Goal: Transaction & Acquisition: Book appointment/travel/reservation

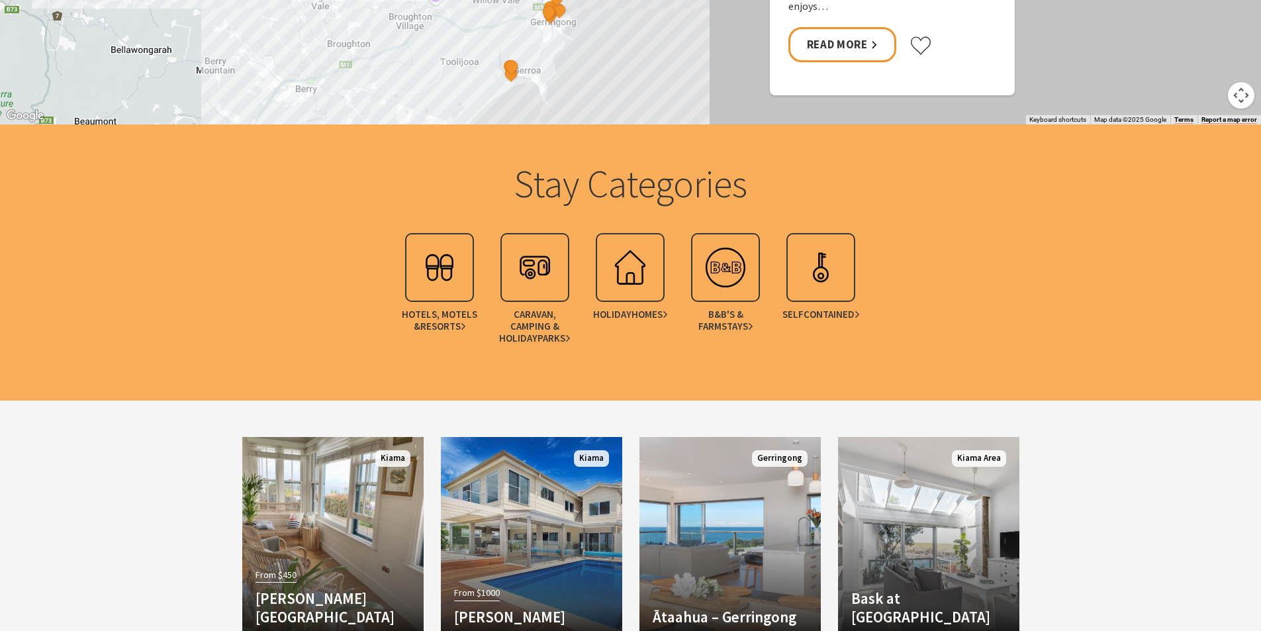
scroll to position [1589, 0]
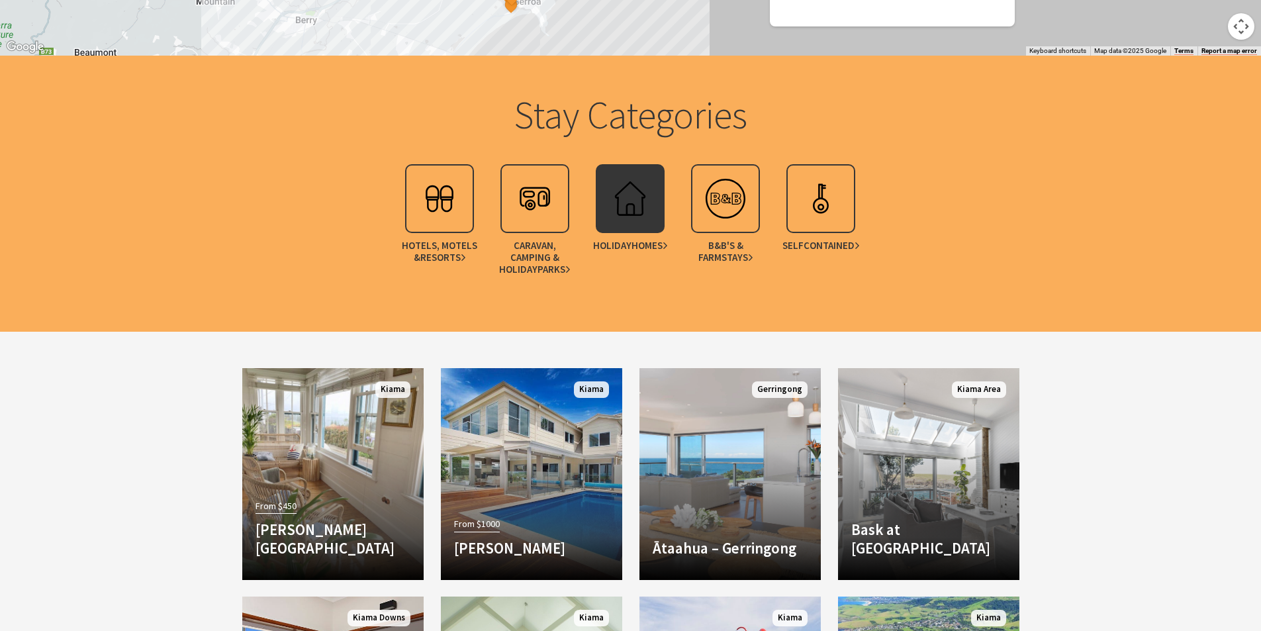
click at [622, 197] on img at bounding box center [630, 198] width 53 height 53
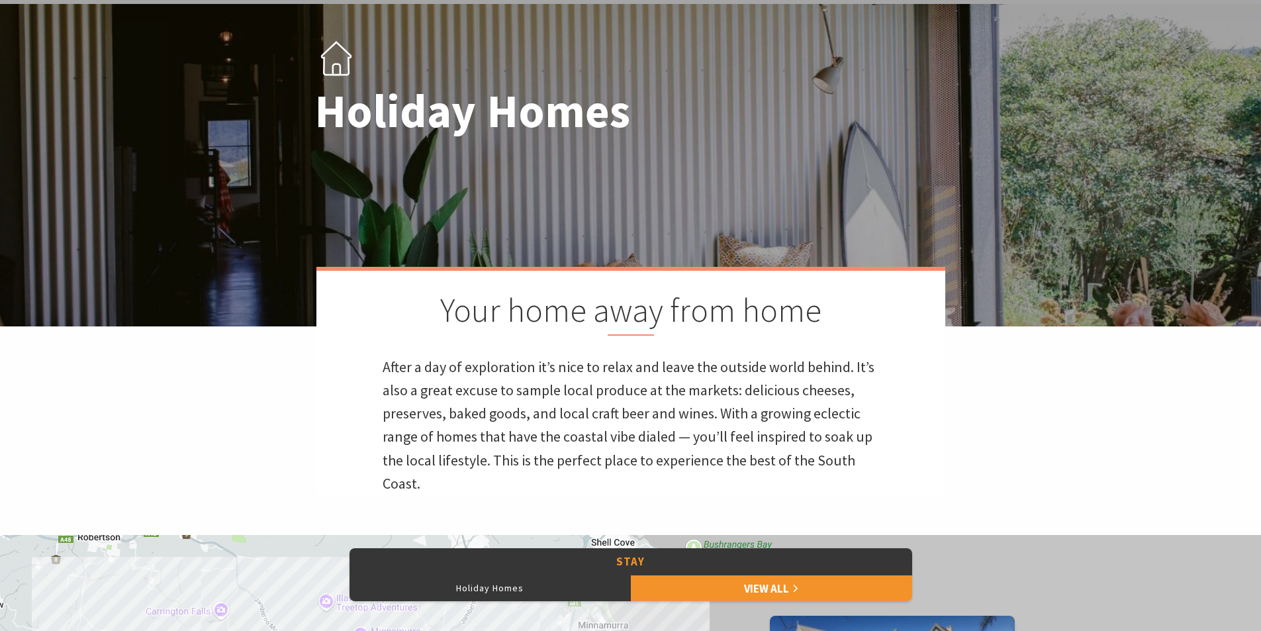
scroll to position [132, 0]
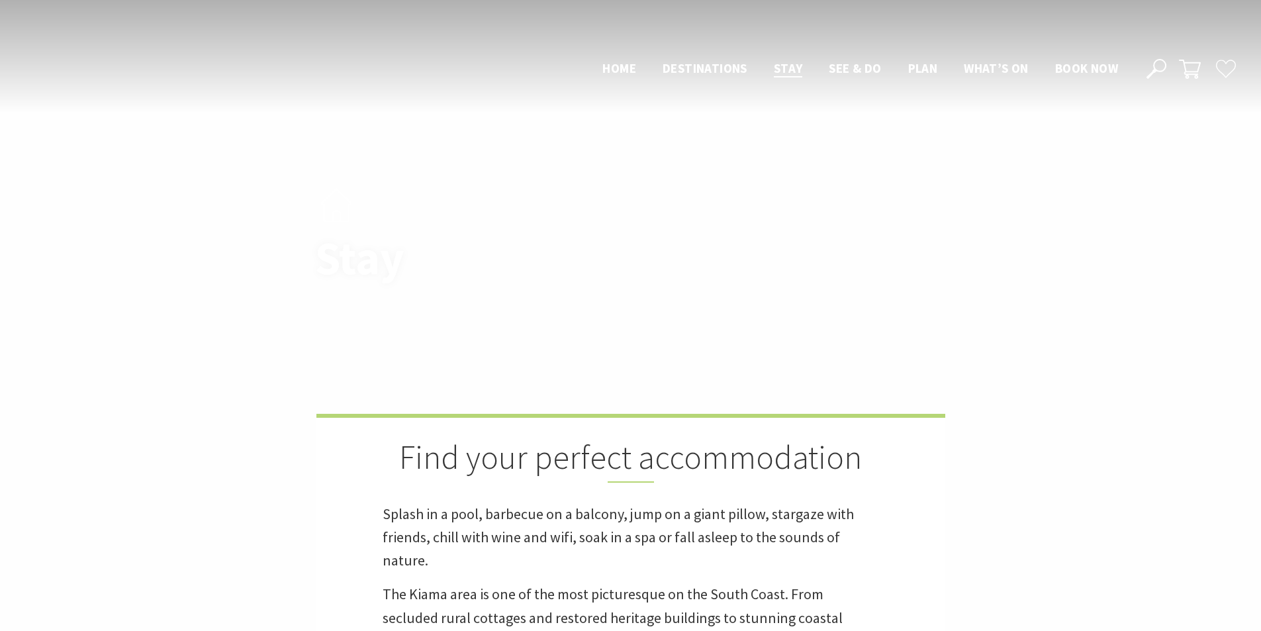
scroll to position [1589, 0]
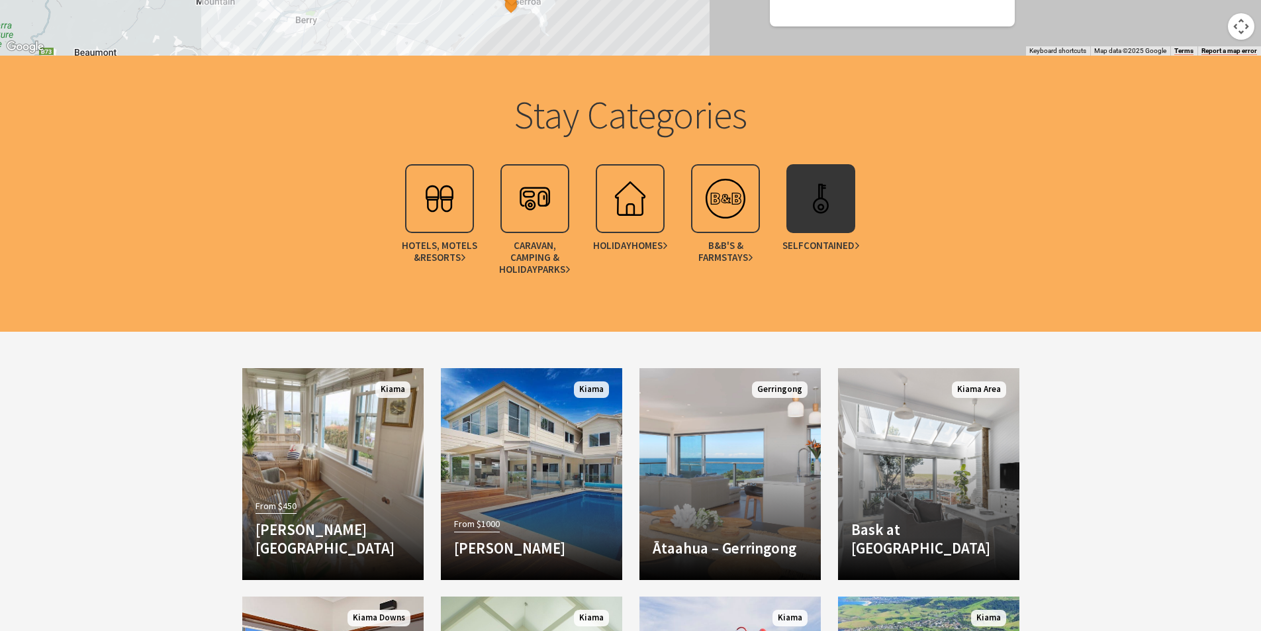
click at [811, 204] on img at bounding box center [820, 198] width 53 height 53
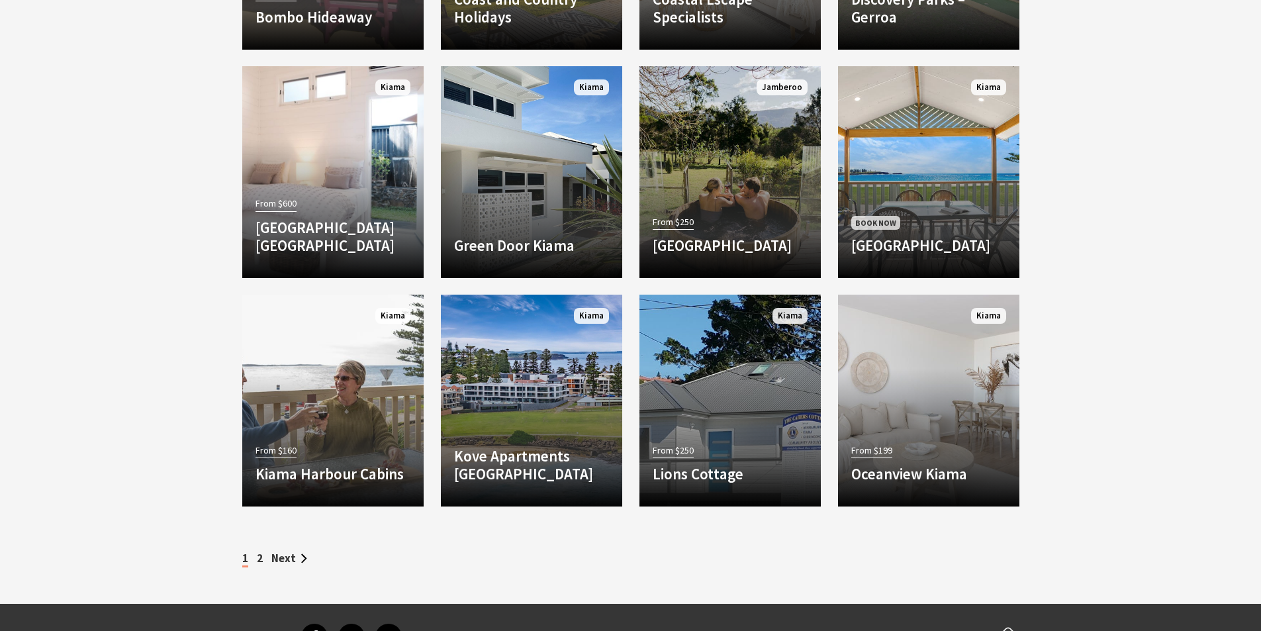
scroll to position [1589, 0]
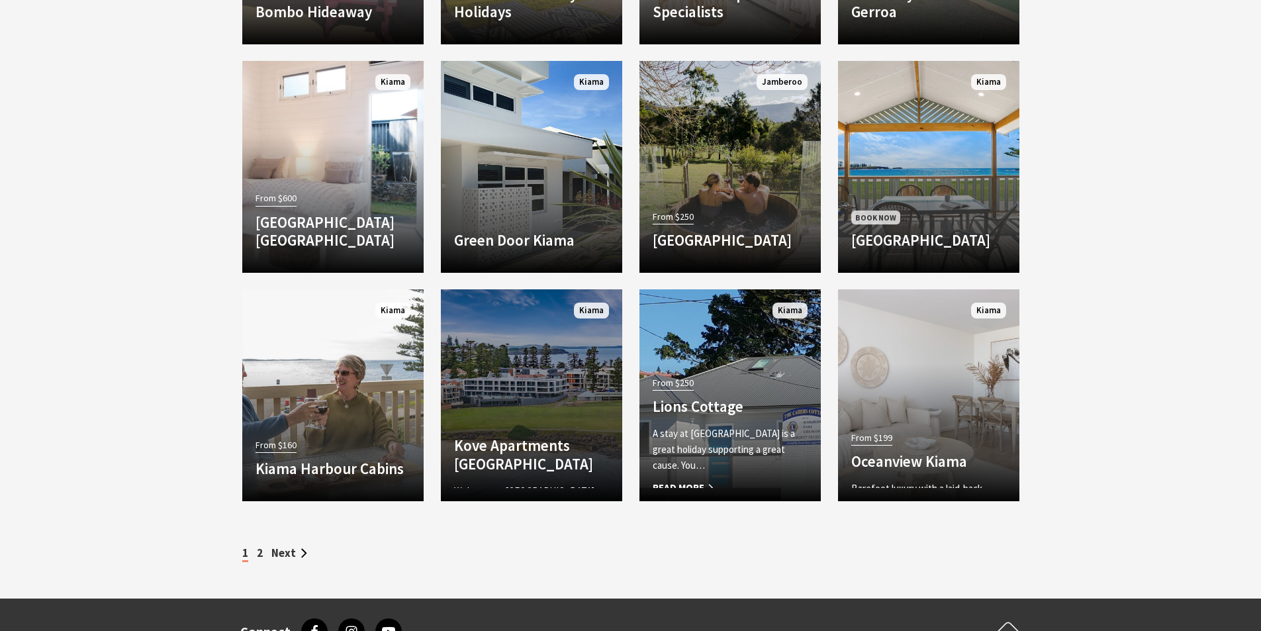
click at [557, 387] on link "Another Image Used Kove Apartments Kiama Welcome to Kove, Kiama’s premier luxur…" at bounding box center [531, 395] width 181 height 212
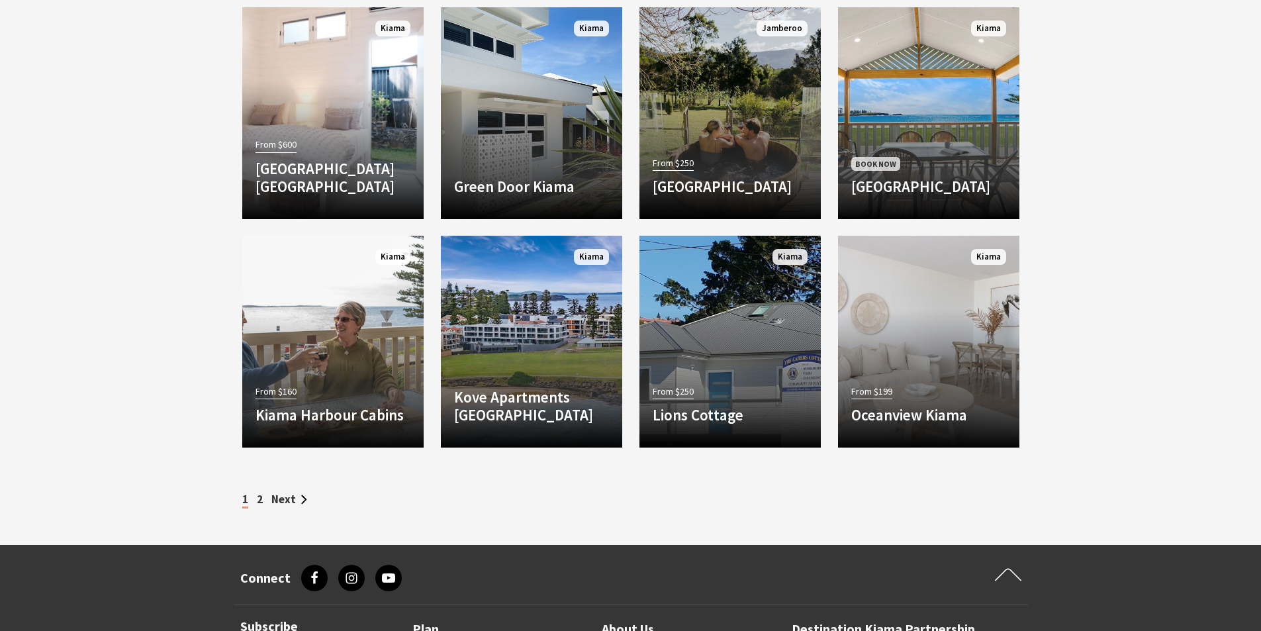
scroll to position [1589, 0]
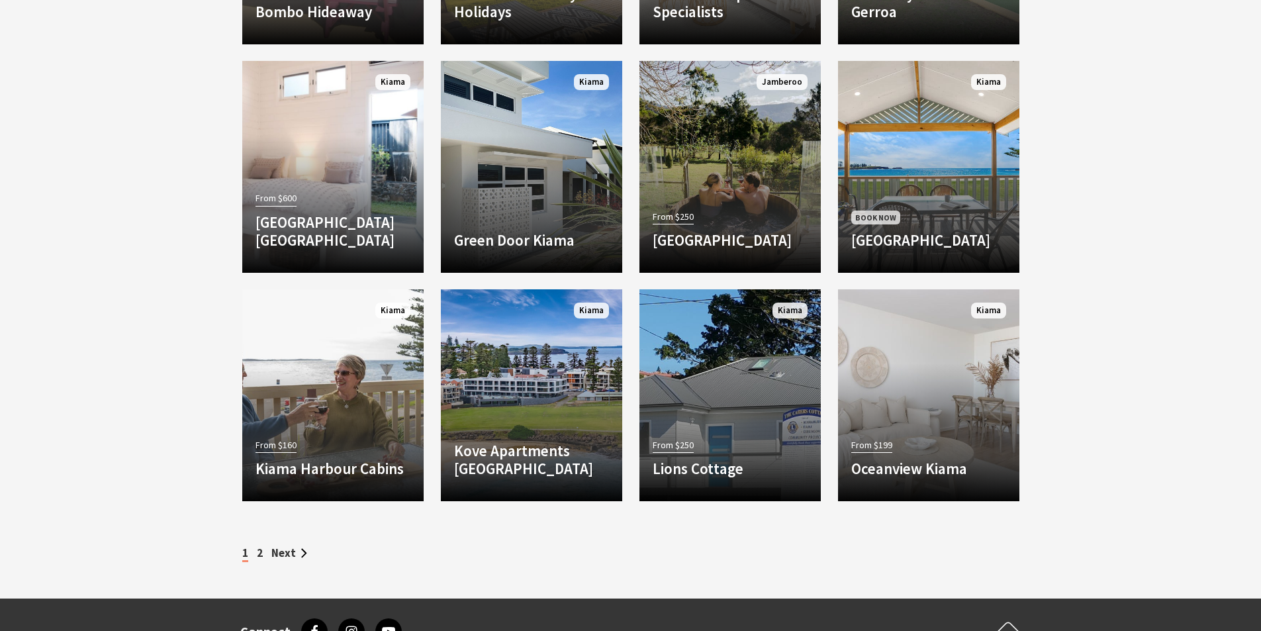
drag, startPoint x: 288, startPoint y: 553, endPoint x: 423, endPoint y: 530, distance: 137.0
click at [289, 552] on link "Next" at bounding box center [289, 553] width 36 height 15
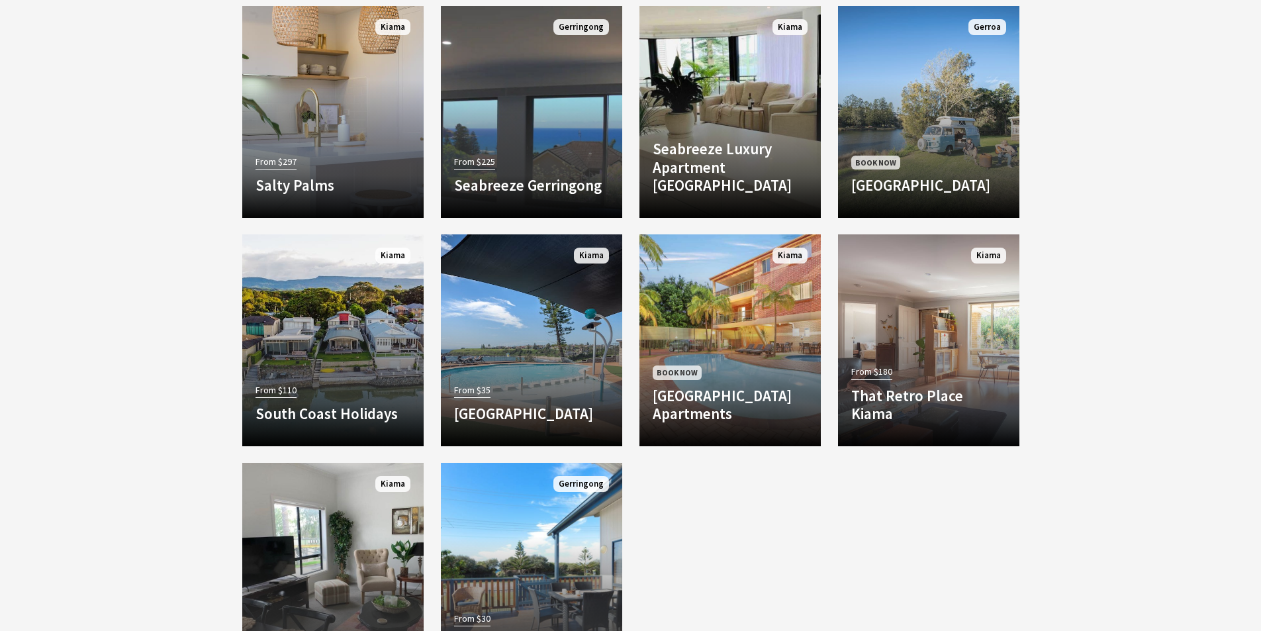
scroll to position [1192, 0]
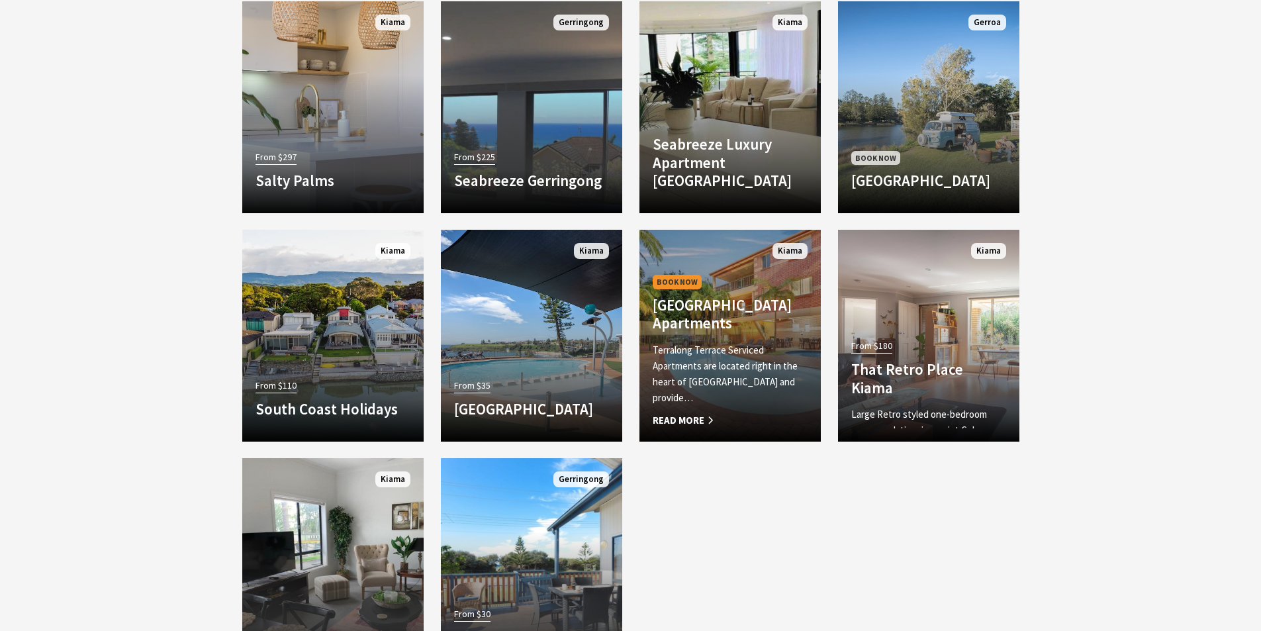
click at [736, 332] on h4 "[GEOGRAPHIC_DATA] Apartments" at bounding box center [730, 314] width 155 height 36
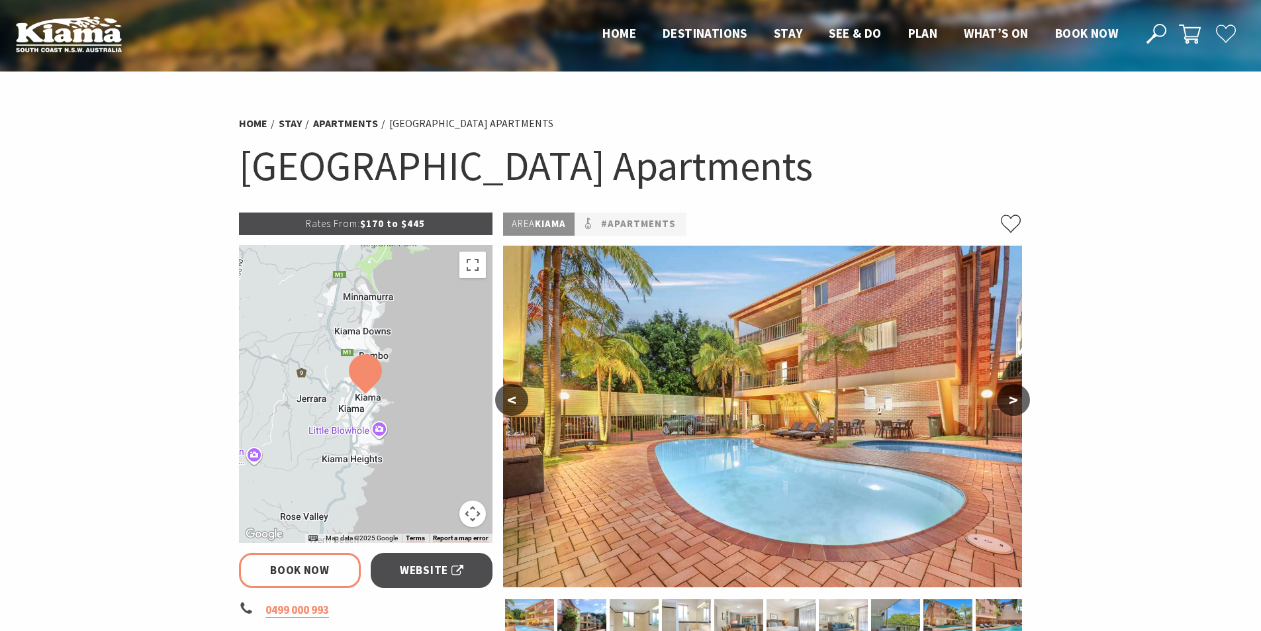
select select "3"
select select "2"
click at [1018, 391] on button ">" at bounding box center [1013, 400] width 33 height 32
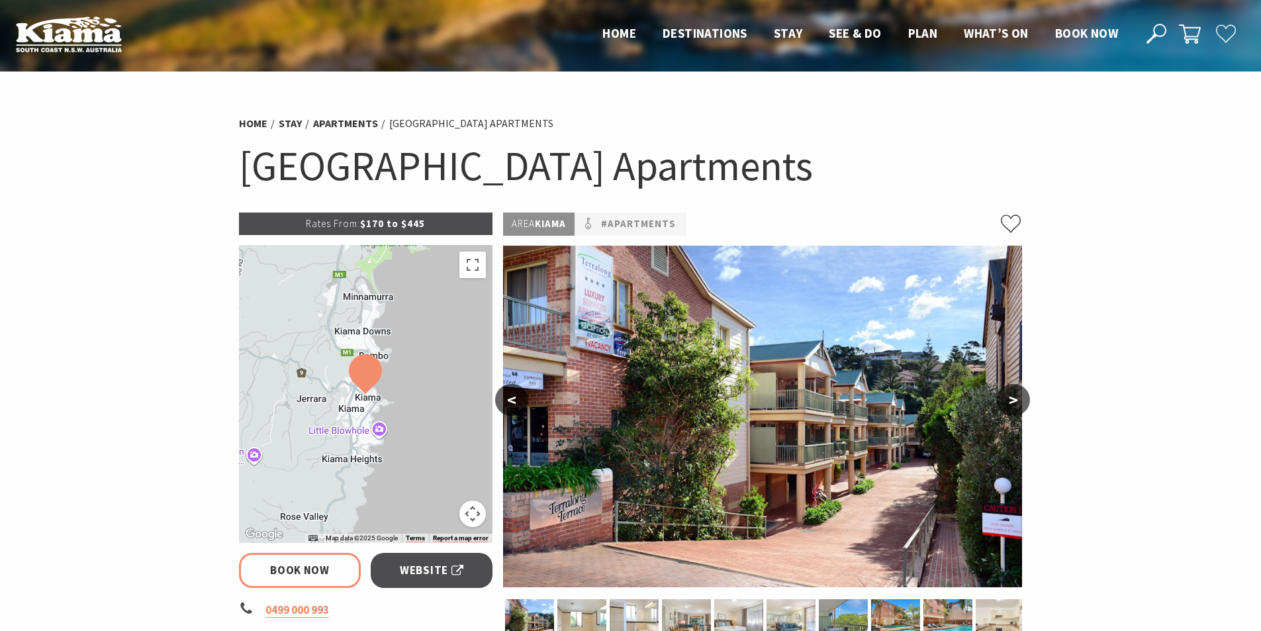
click at [1018, 393] on button ">" at bounding box center [1013, 400] width 33 height 32
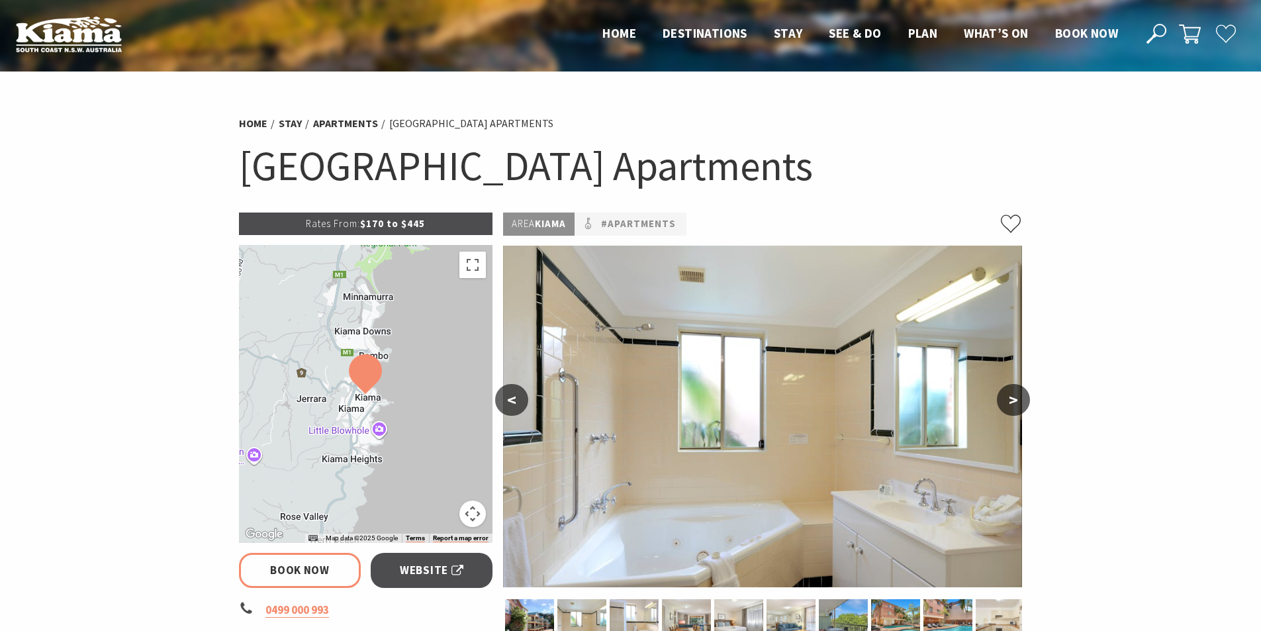
click at [1018, 393] on button ">" at bounding box center [1013, 400] width 33 height 32
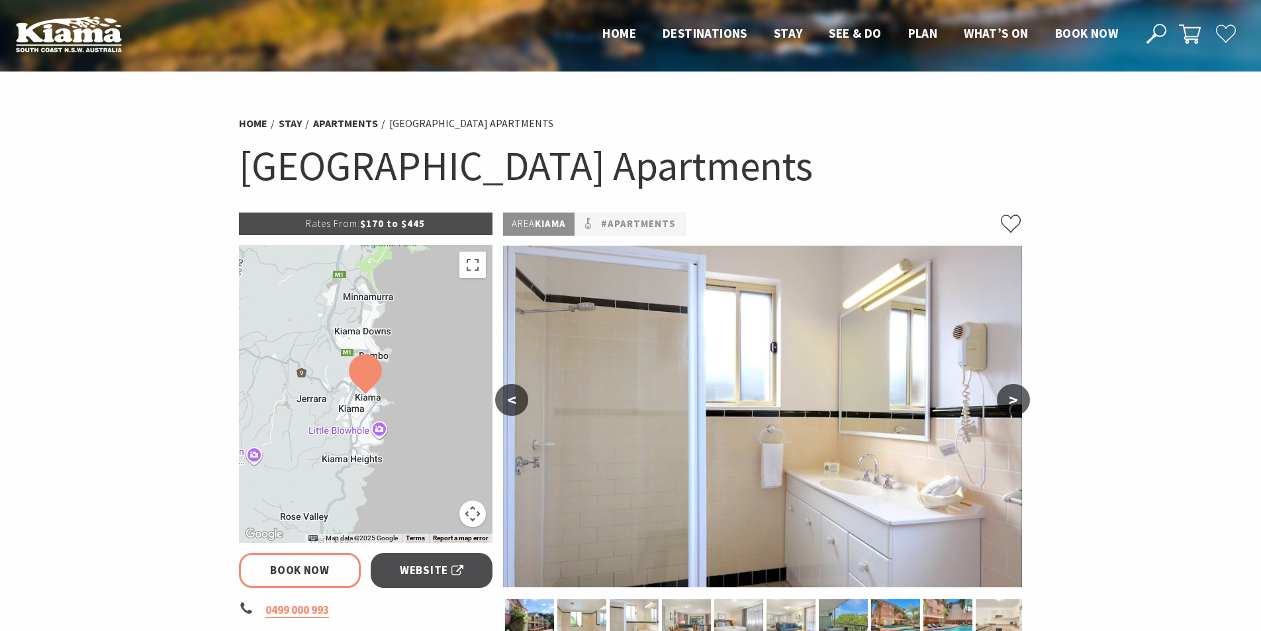
click at [1019, 393] on button ">" at bounding box center [1013, 400] width 33 height 32
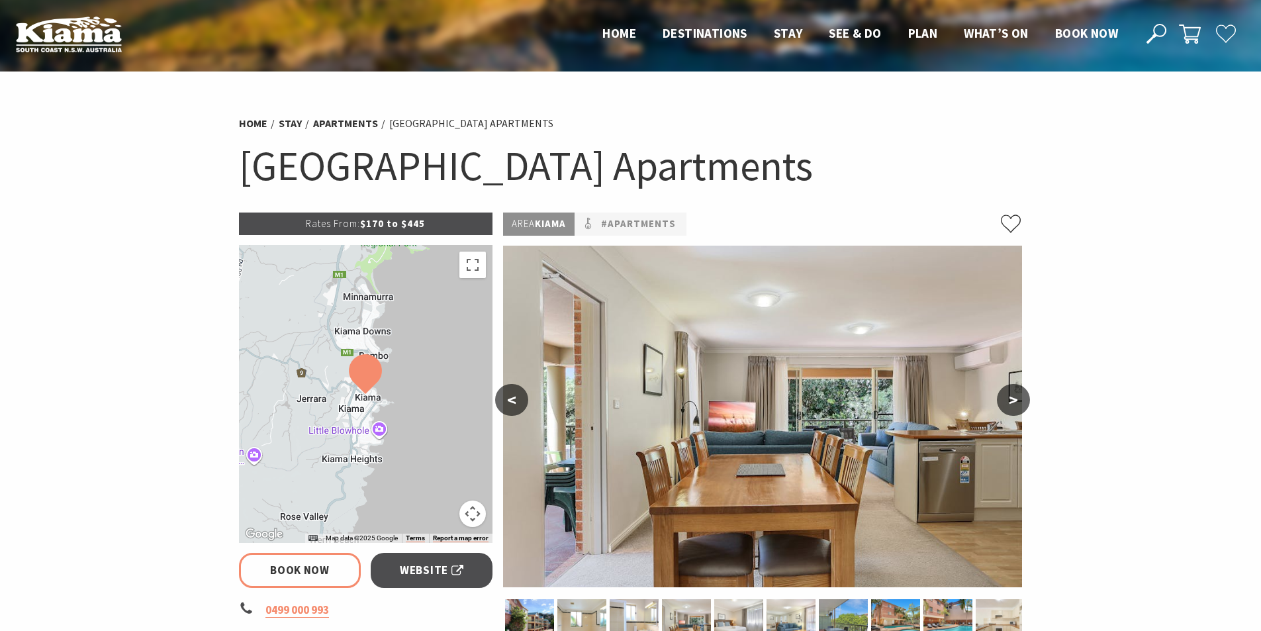
click at [1019, 393] on button ">" at bounding box center [1013, 400] width 33 height 32
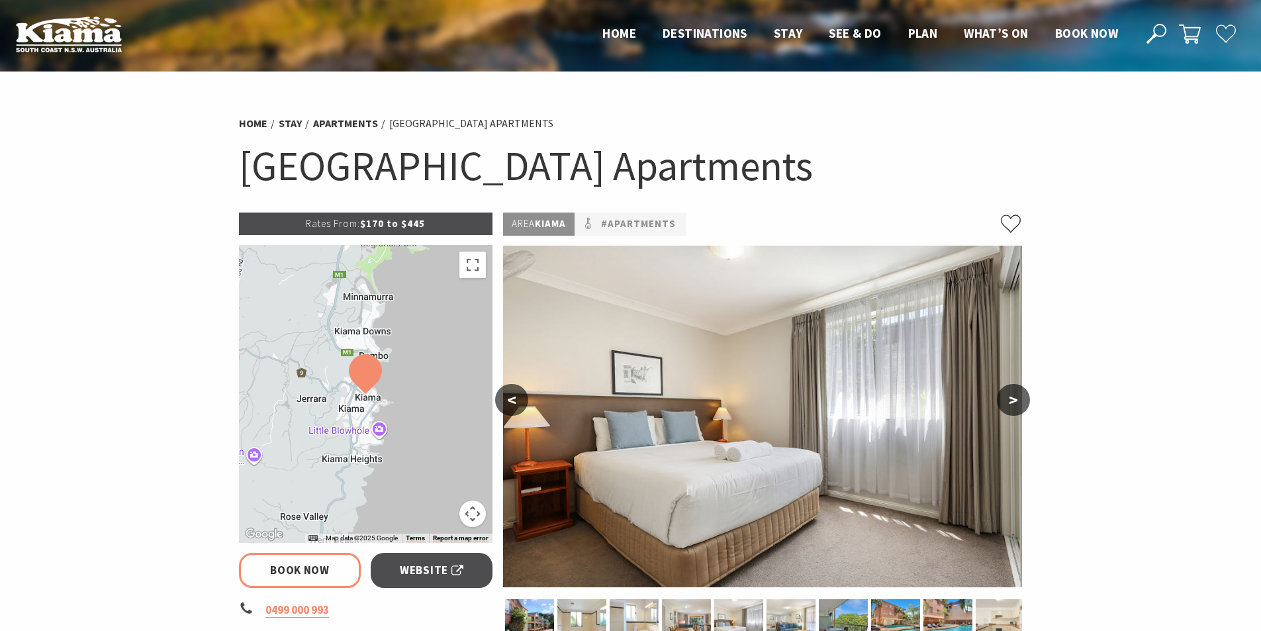
click at [1019, 393] on button ">" at bounding box center [1013, 400] width 33 height 32
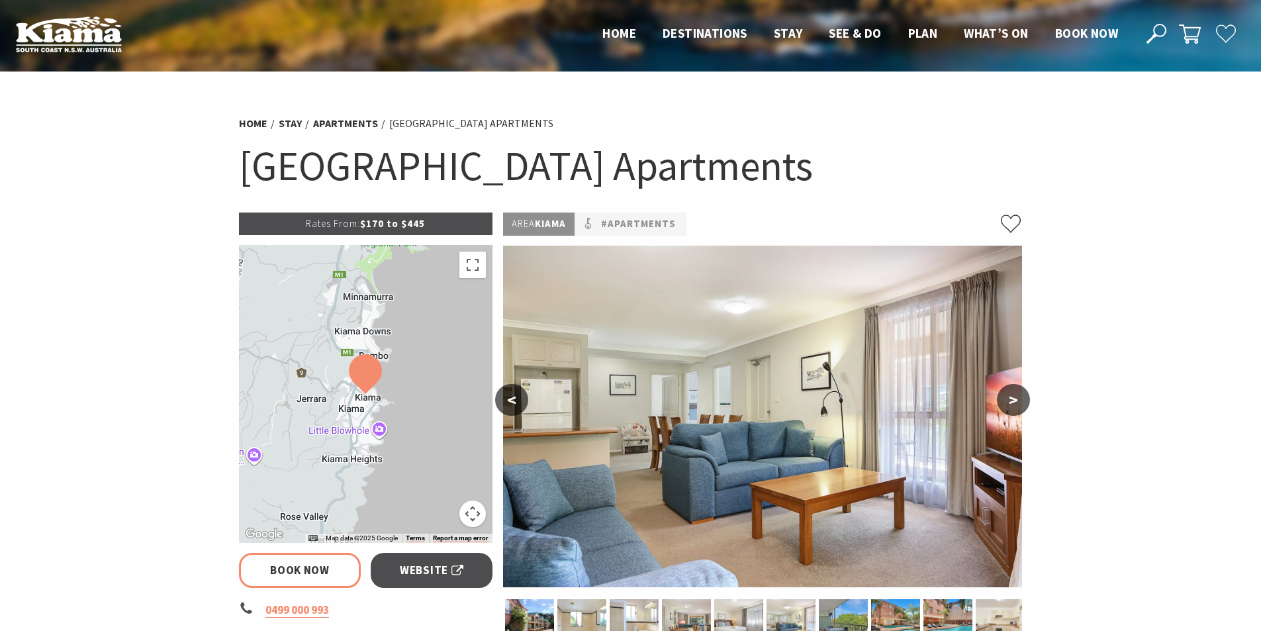
click at [1019, 393] on button ">" at bounding box center [1013, 400] width 33 height 32
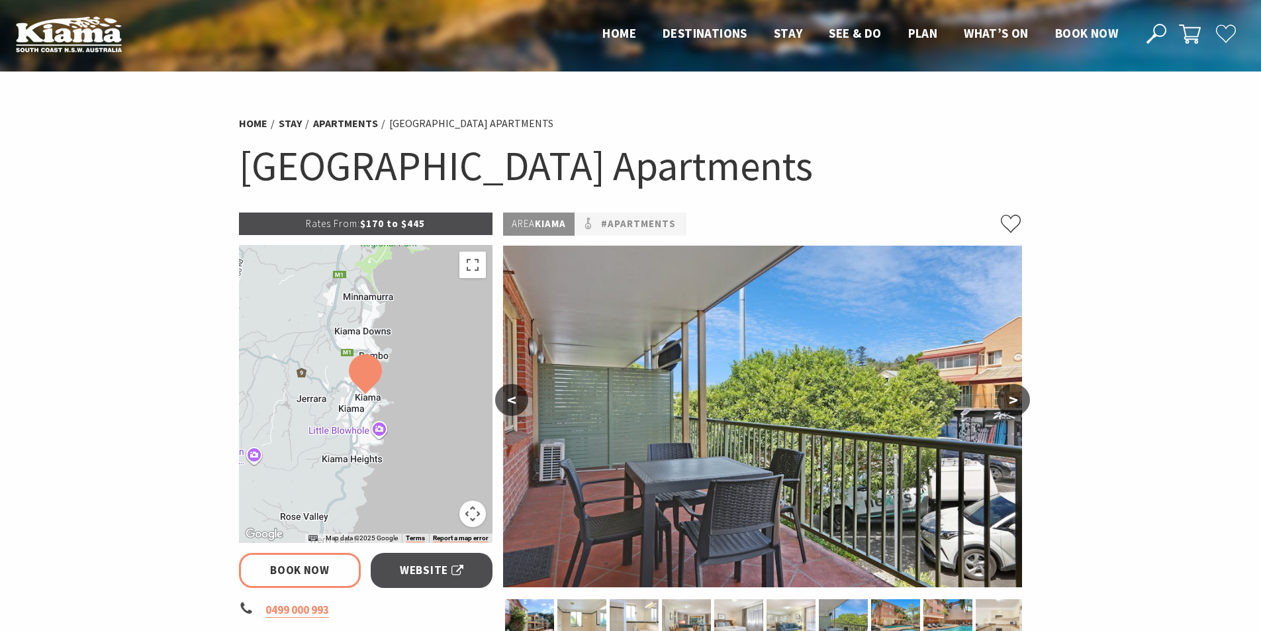
click at [1019, 393] on button ">" at bounding box center [1013, 400] width 33 height 32
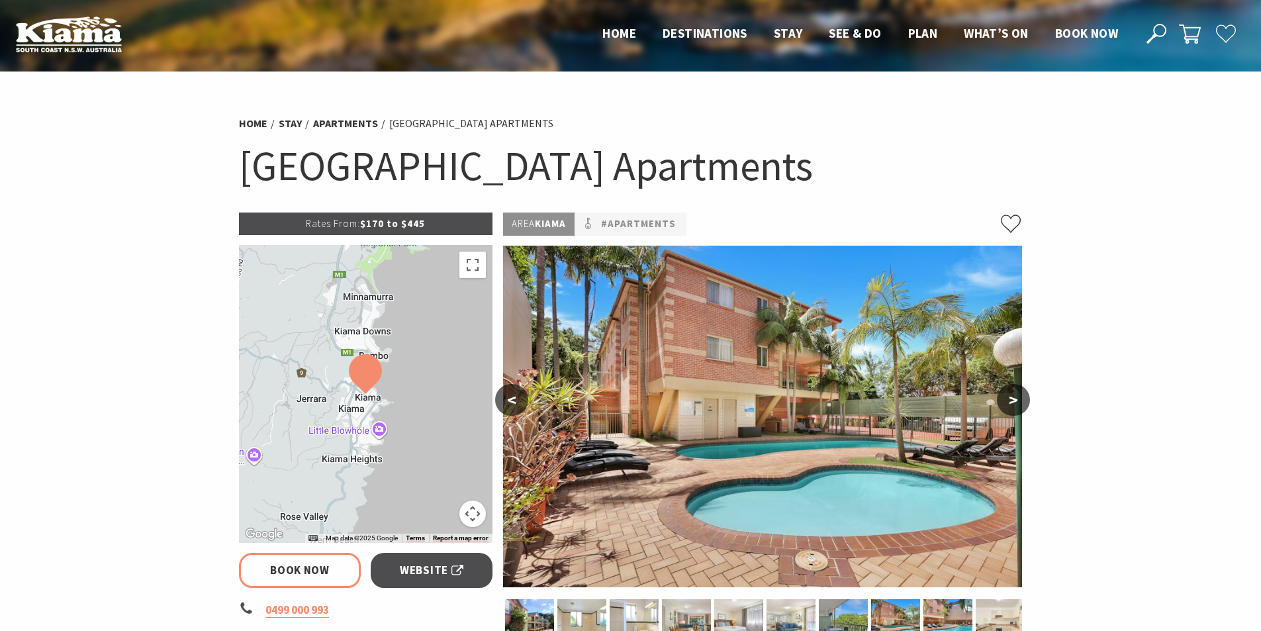
click at [1019, 393] on button ">" at bounding box center [1013, 400] width 33 height 32
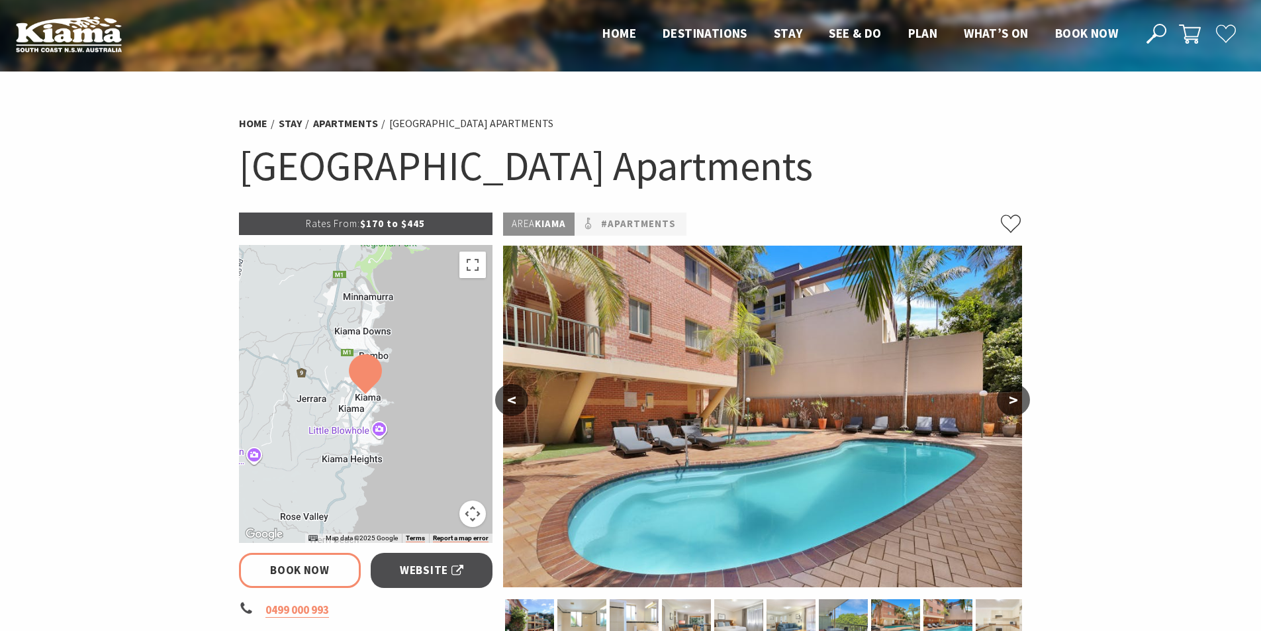
click at [1016, 393] on button ">" at bounding box center [1013, 400] width 33 height 32
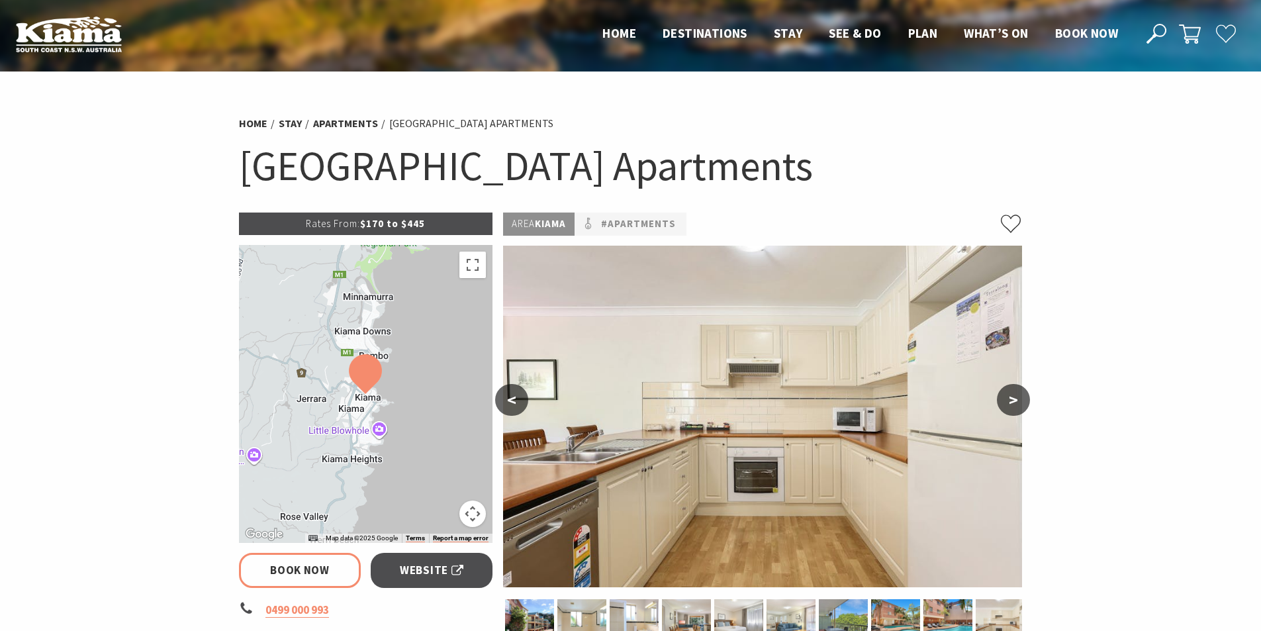
click at [1016, 393] on button ">" at bounding box center [1013, 400] width 33 height 32
click at [1005, 395] on button ">" at bounding box center [1013, 400] width 33 height 32
click at [1016, 402] on button ">" at bounding box center [1013, 400] width 33 height 32
click at [1010, 396] on button ">" at bounding box center [1013, 400] width 33 height 32
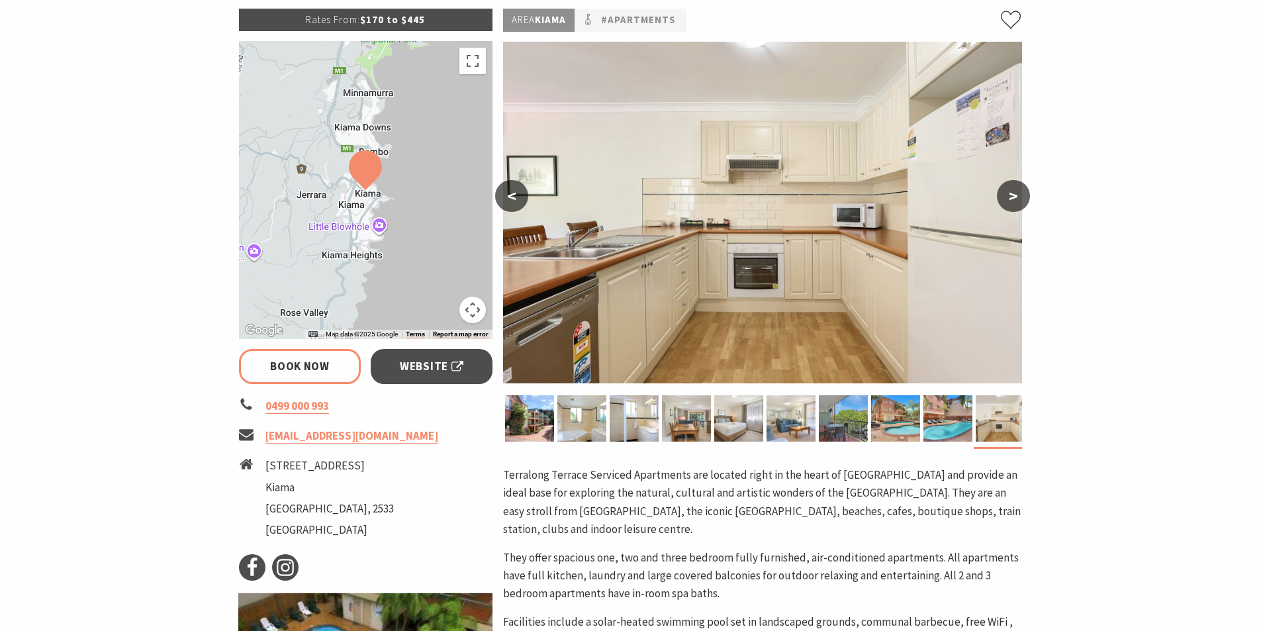
scroll to position [132, 0]
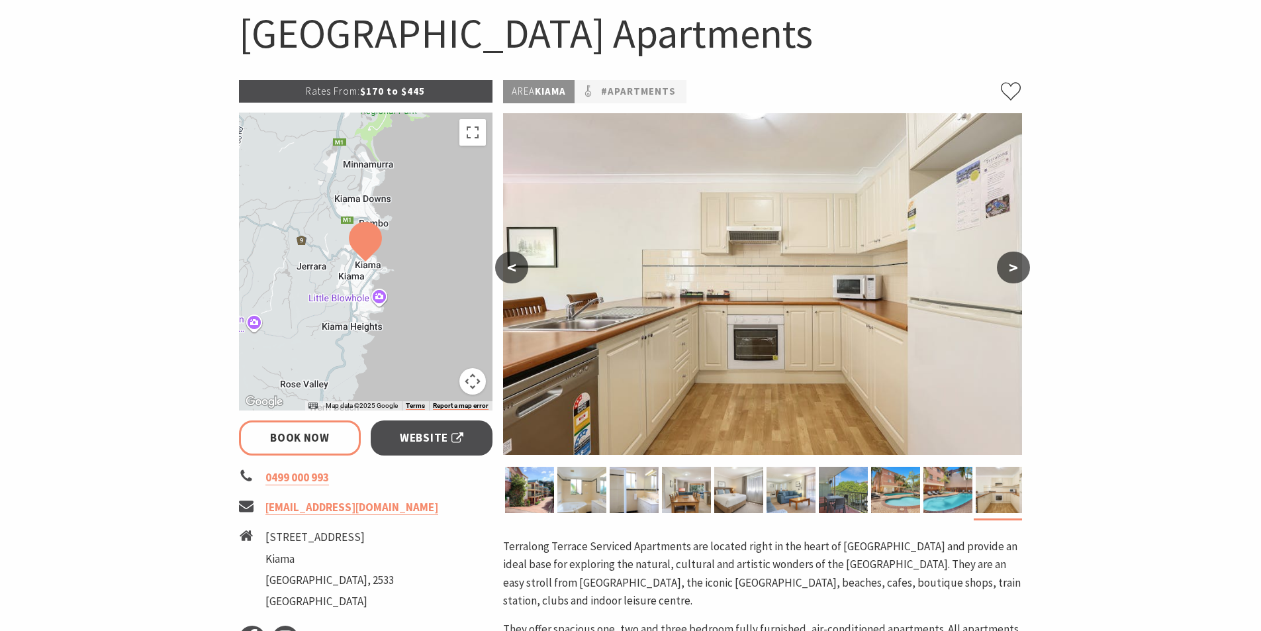
select select "3"
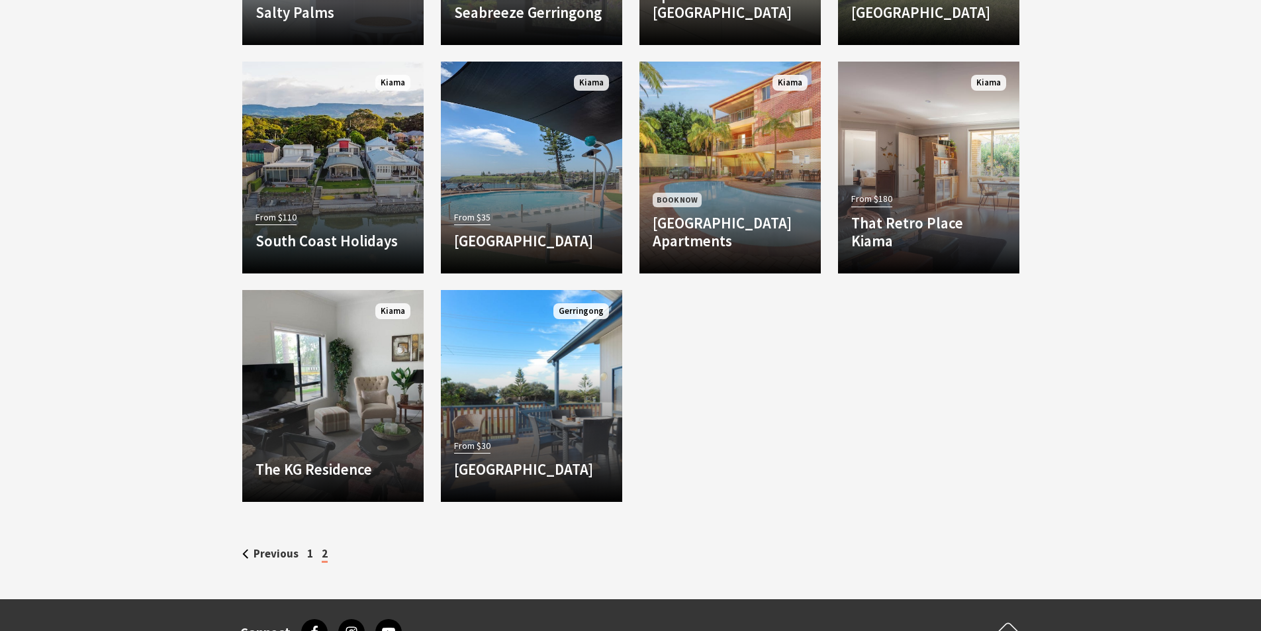
scroll to position [1390, 0]
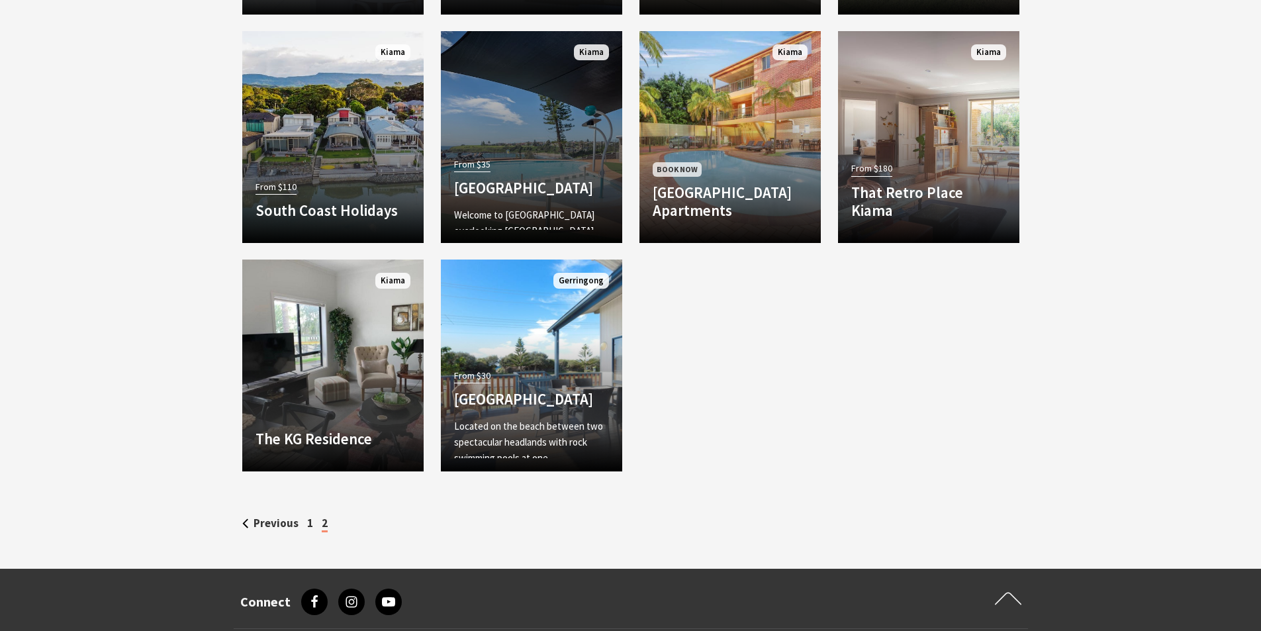
click at [536, 207] on p "Welcome to [GEOGRAPHIC_DATA] overlooking [GEOGRAPHIC_DATA] where the sparkling …" at bounding box center [531, 231] width 155 height 48
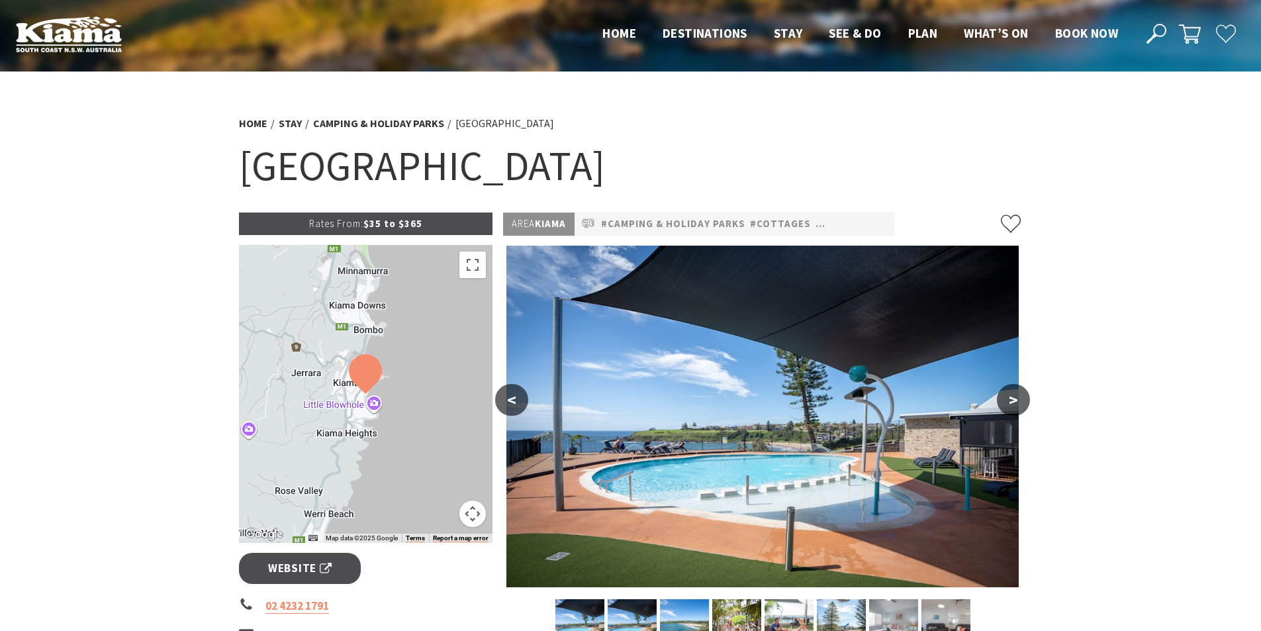
click at [1018, 399] on button ">" at bounding box center [1013, 400] width 33 height 32
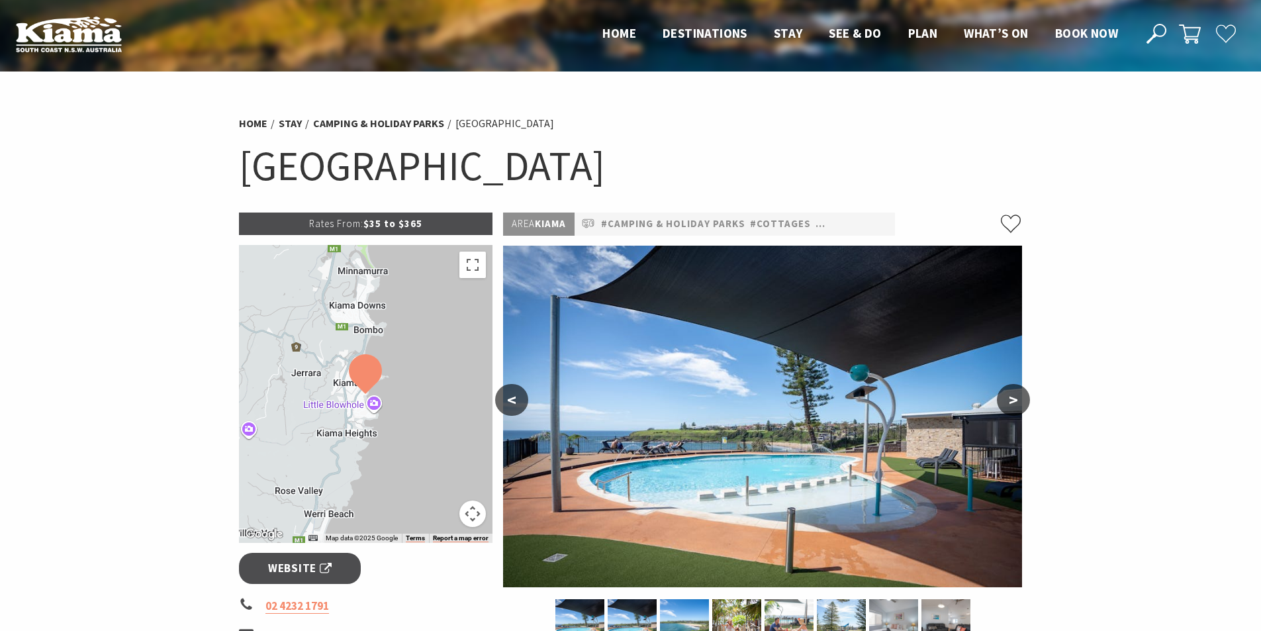
click at [1018, 399] on button ">" at bounding box center [1013, 400] width 33 height 32
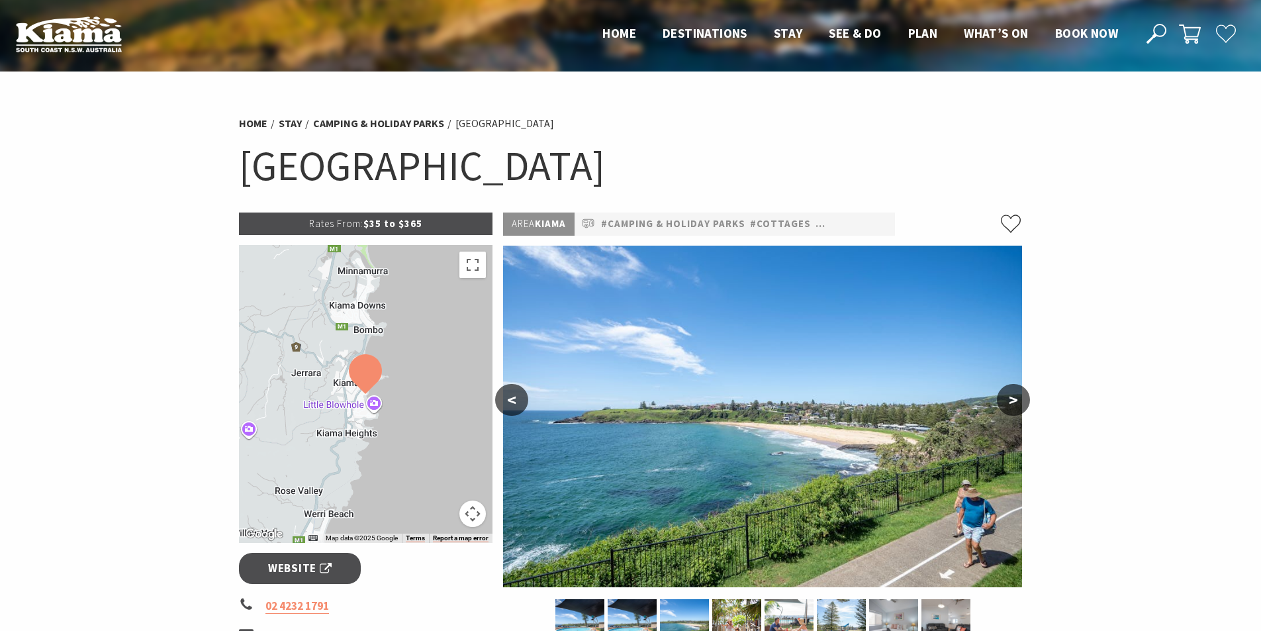
click at [1018, 399] on button ">" at bounding box center [1013, 400] width 33 height 32
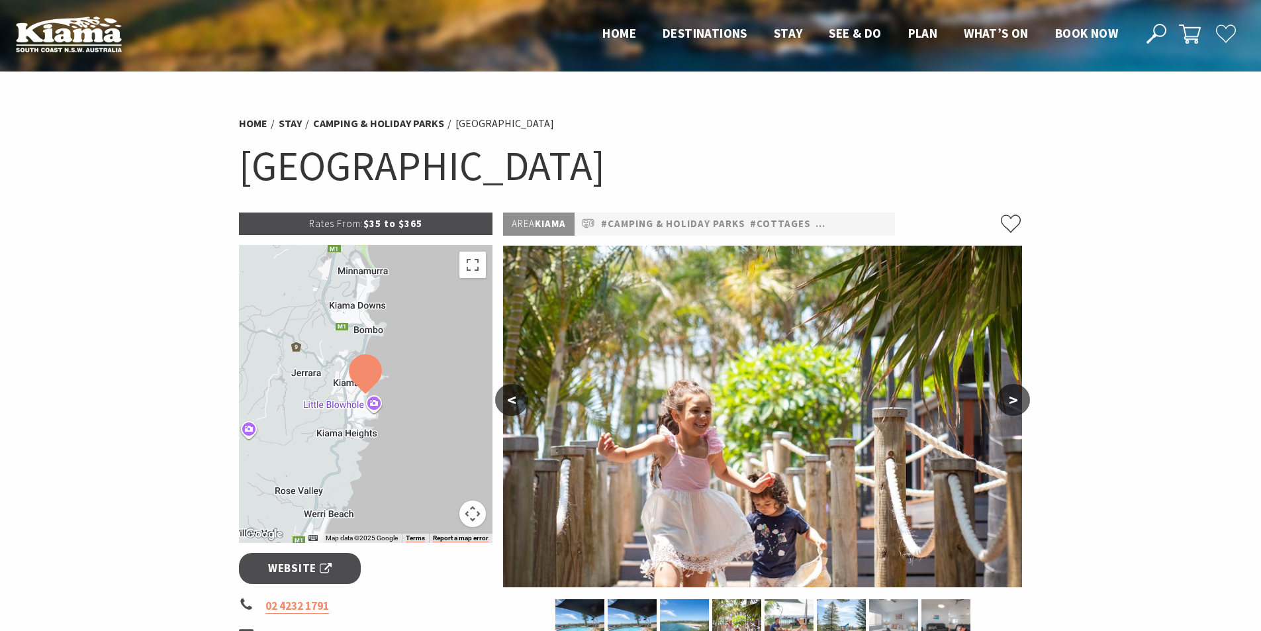
click at [1018, 399] on button ">" at bounding box center [1013, 400] width 33 height 32
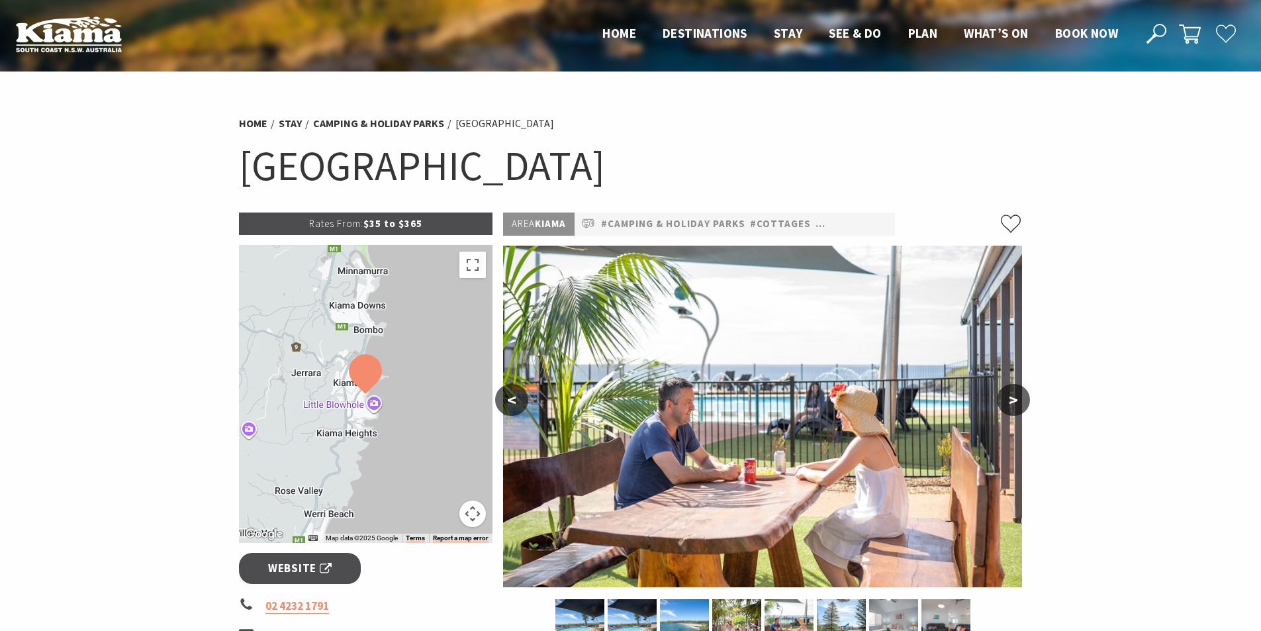
click at [1018, 399] on button ">" at bounding box center [1013, 400] width 33 height 32
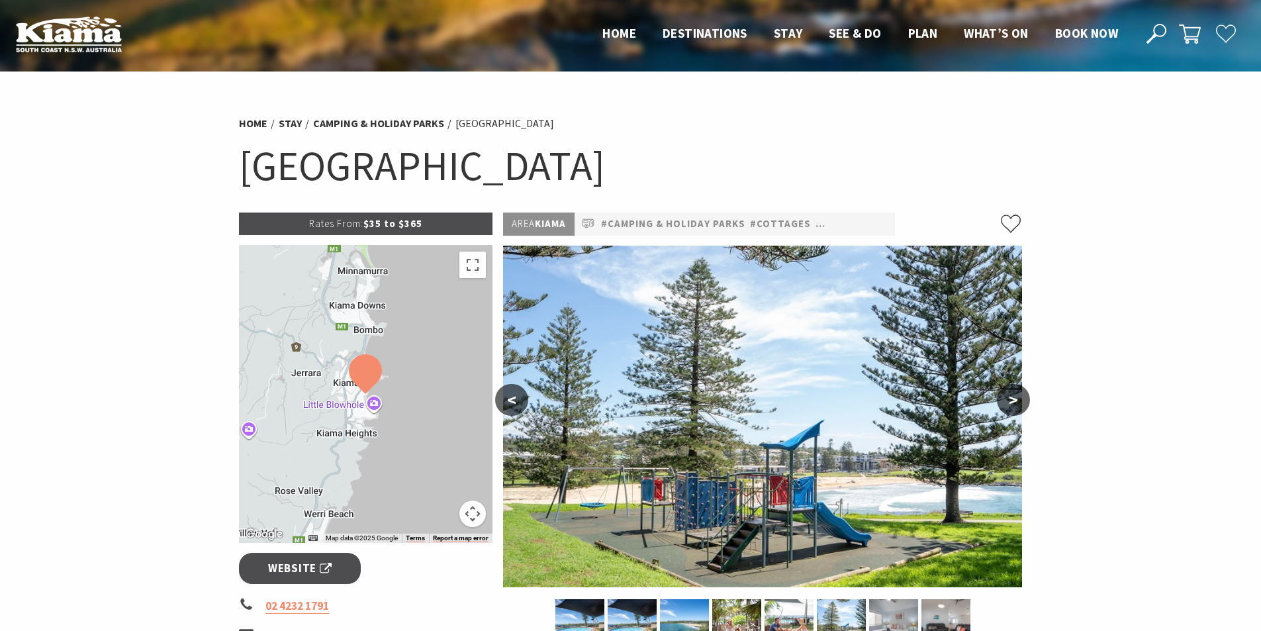
click at [1018, 399] on button ">" at bounding box center [1013, 400] width 33 height 32
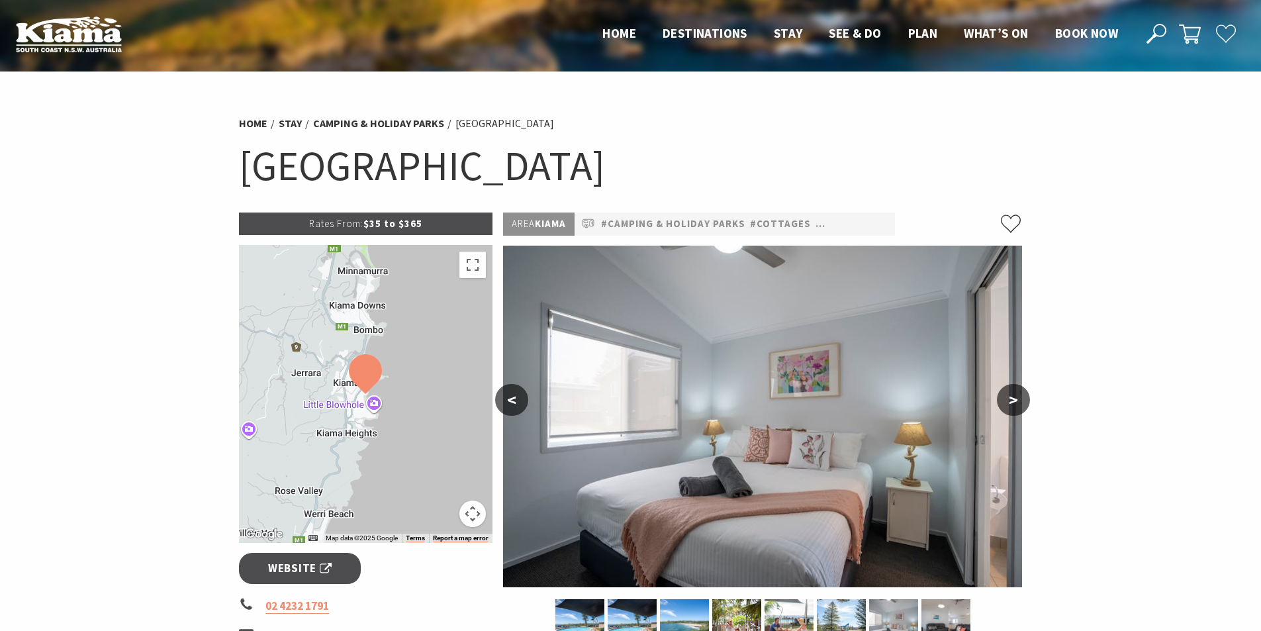
click at [1018, 399] on button ">" at bounding box center [1013, 400] width 33 height 32
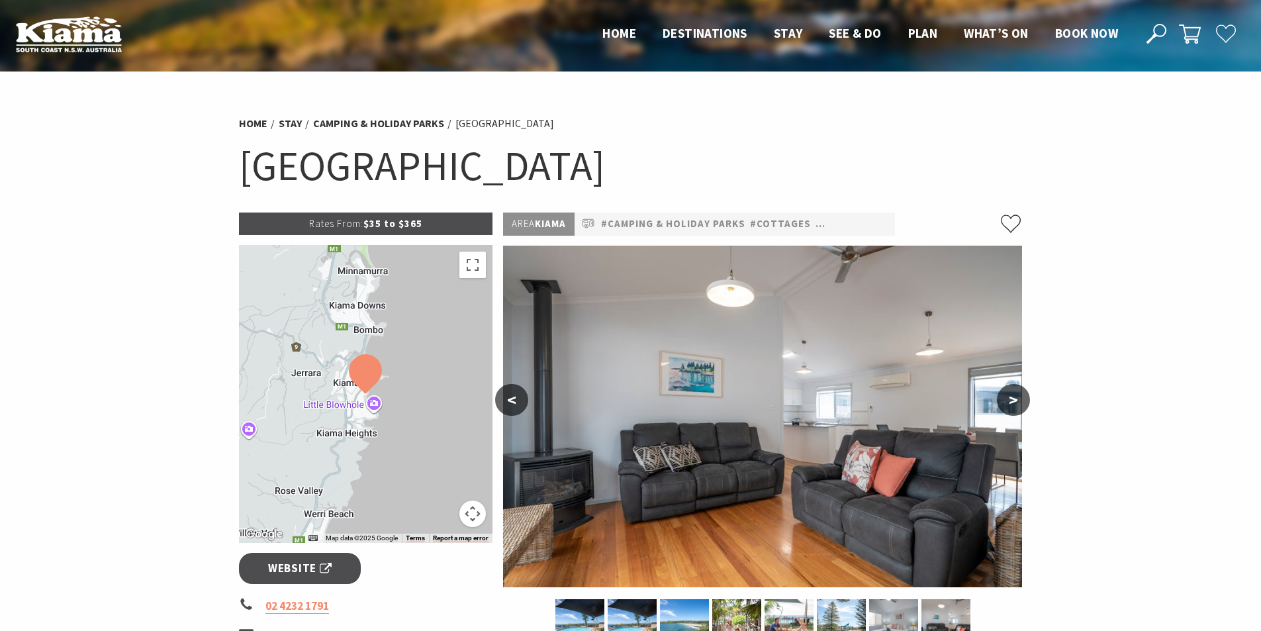
click at [1018, 399] on button ">" at bounding box center [1013, 400] width 33 height 32
click at [1017, 403] on button ">" at bounding box center [1013, 400] width 33 height 32
click at [1018, 403] on button ">" at bounding box center [1013, 400] width 33 height 32
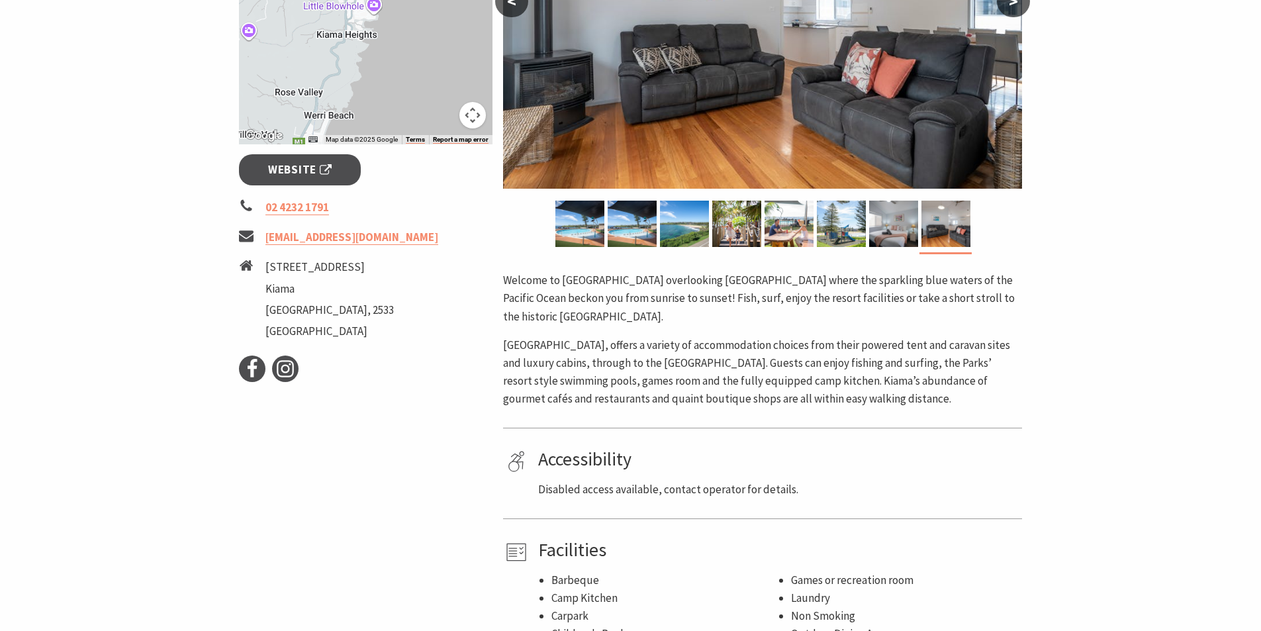
scroll to position [397, 0]
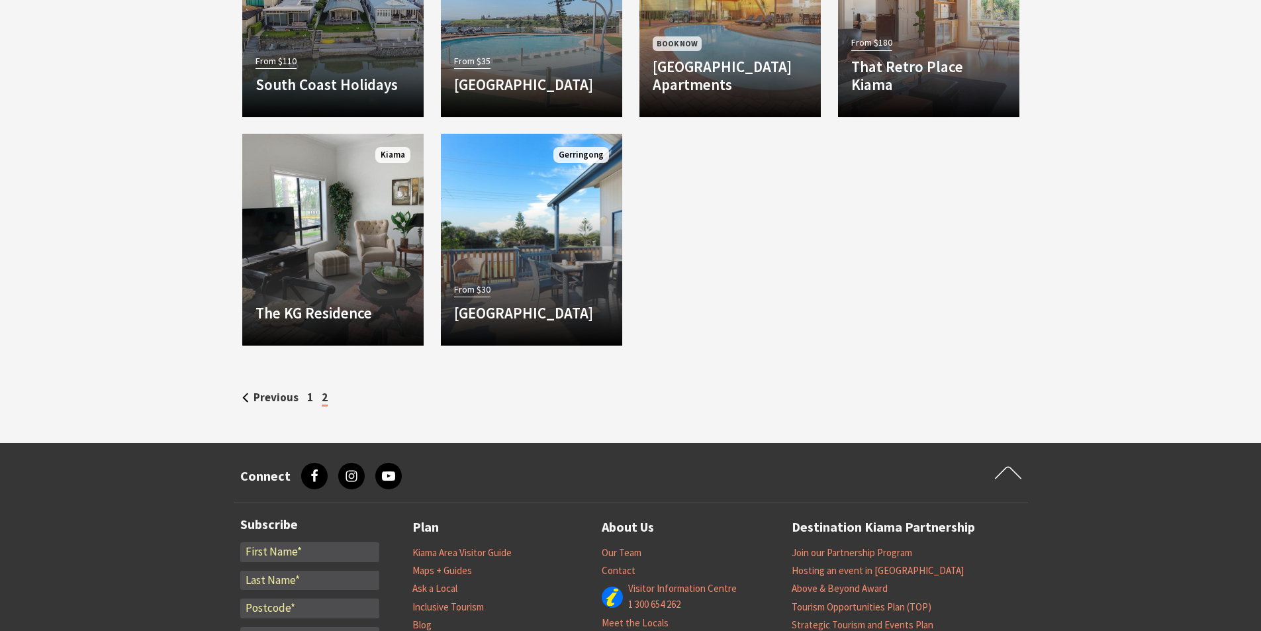
scroll to position [1523, 0]
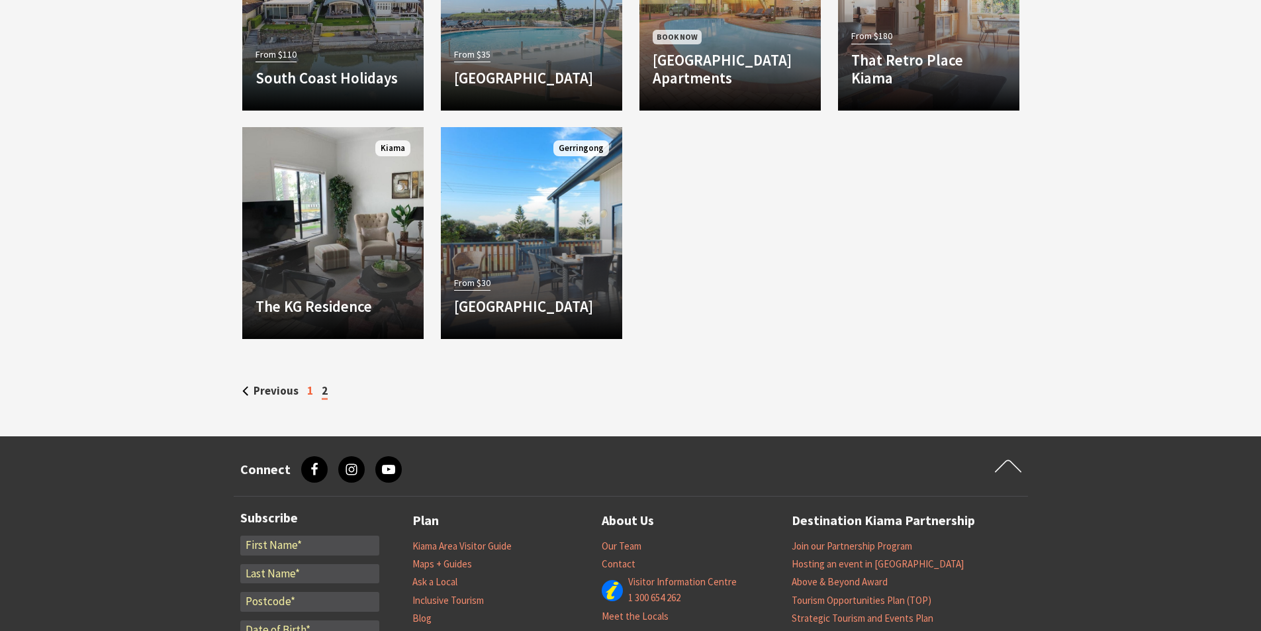
click at [309, 389] on link "1" at bounding box center [310, 390] width 6 height 15
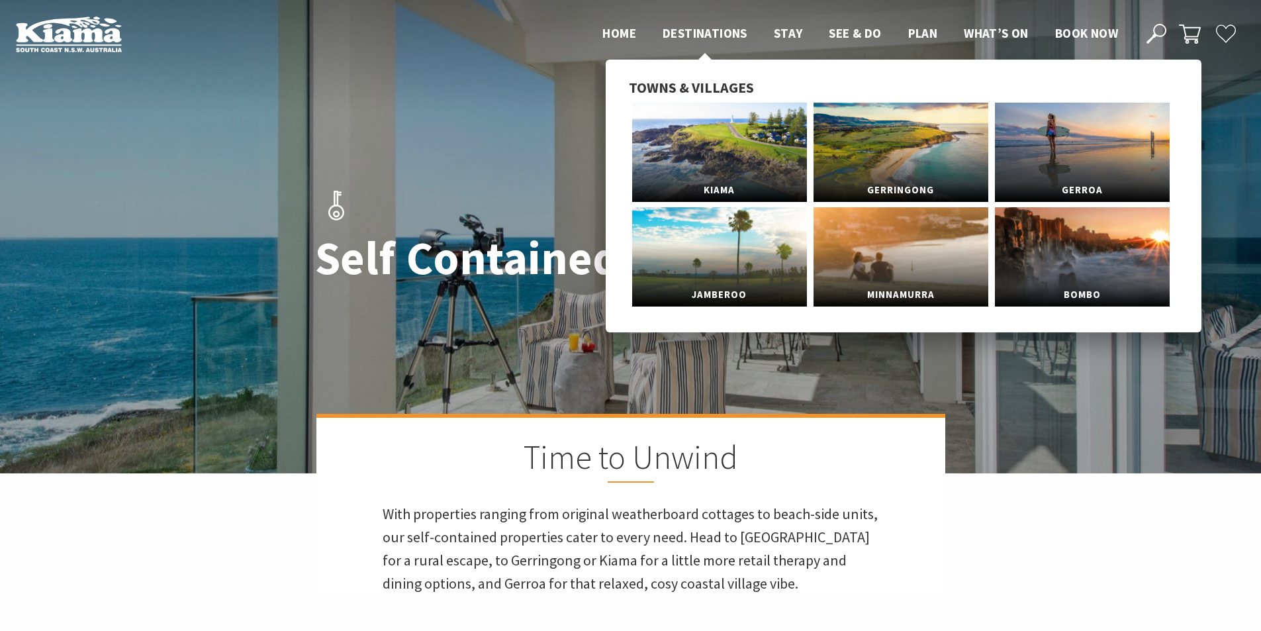
click at [687, 30] on span "Destinations" at bounding box center [705, 33] width 85 height 16
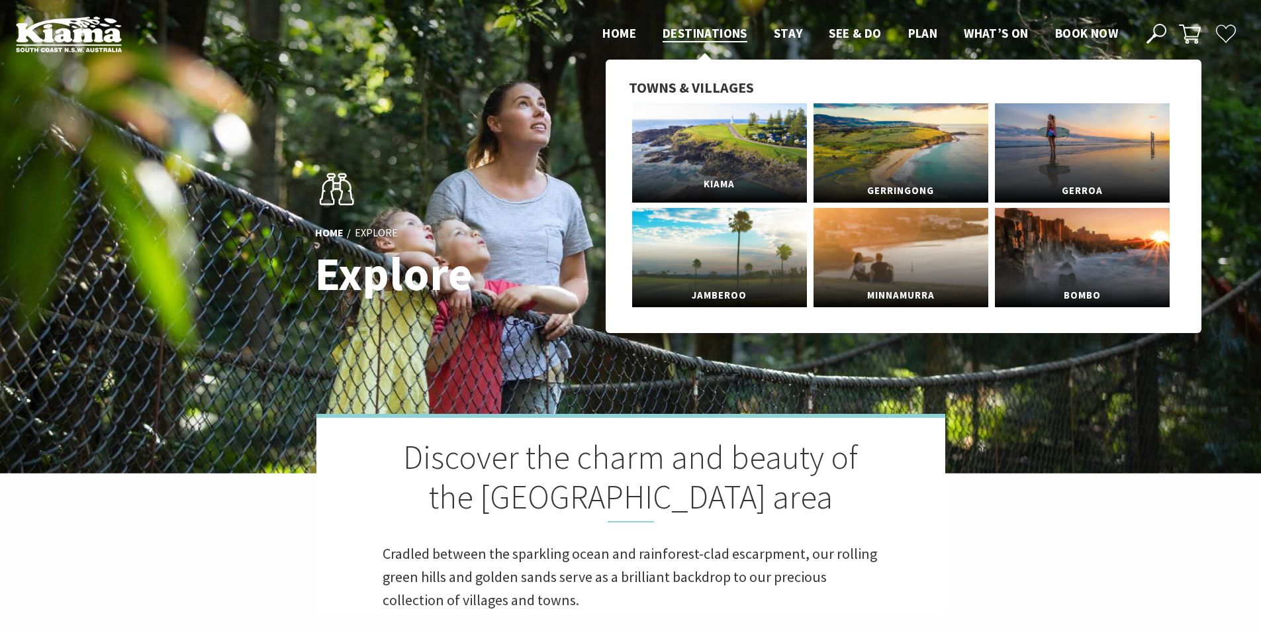
click at [718, 160] on link "Kiama" at bounding box center [719, 152] width 175 height 99
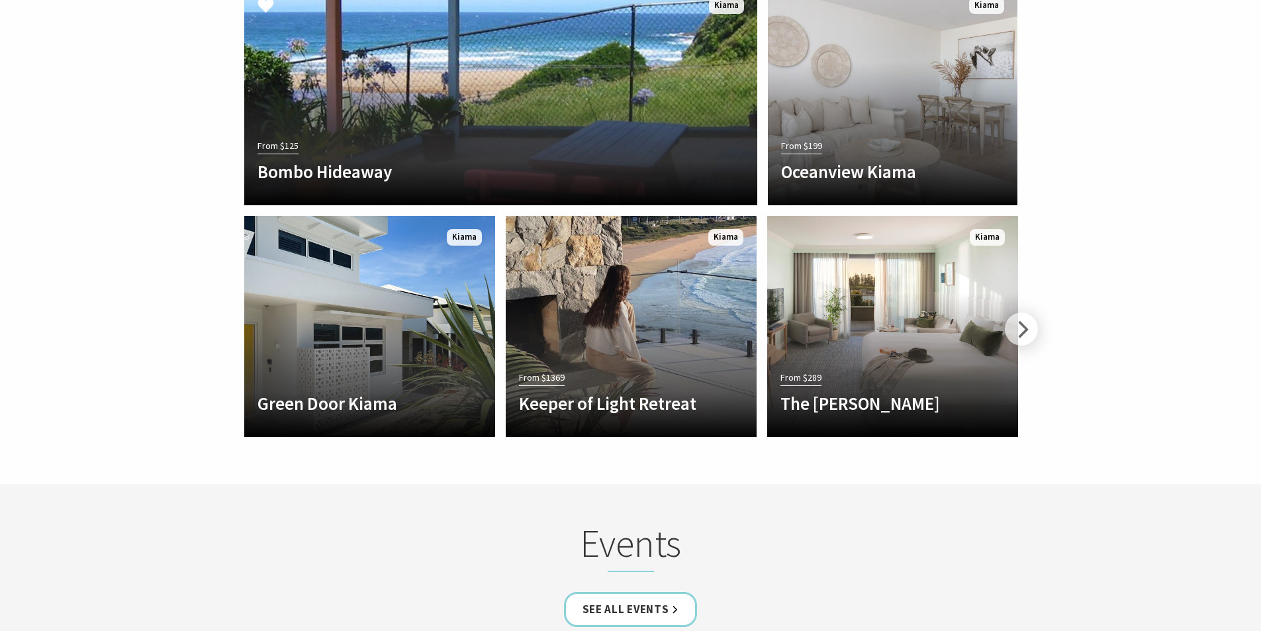
scroll to position [3045, 0]
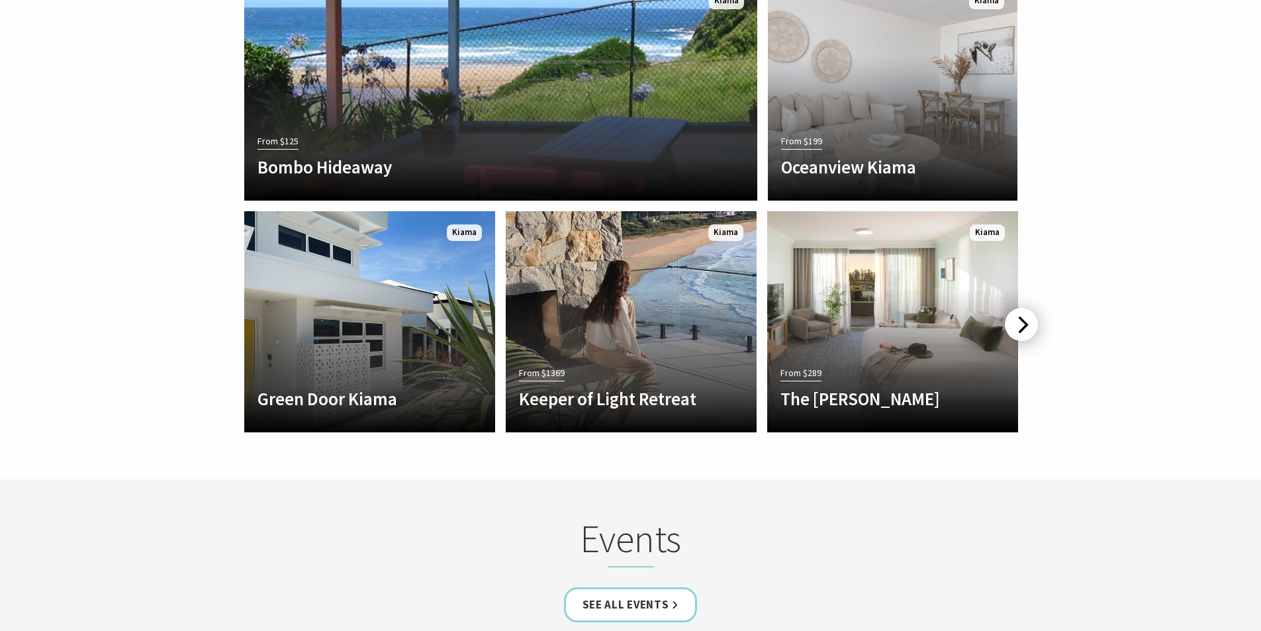
click at [1022, 308] on div at bounding box center [1021, 324] width 33 height 33
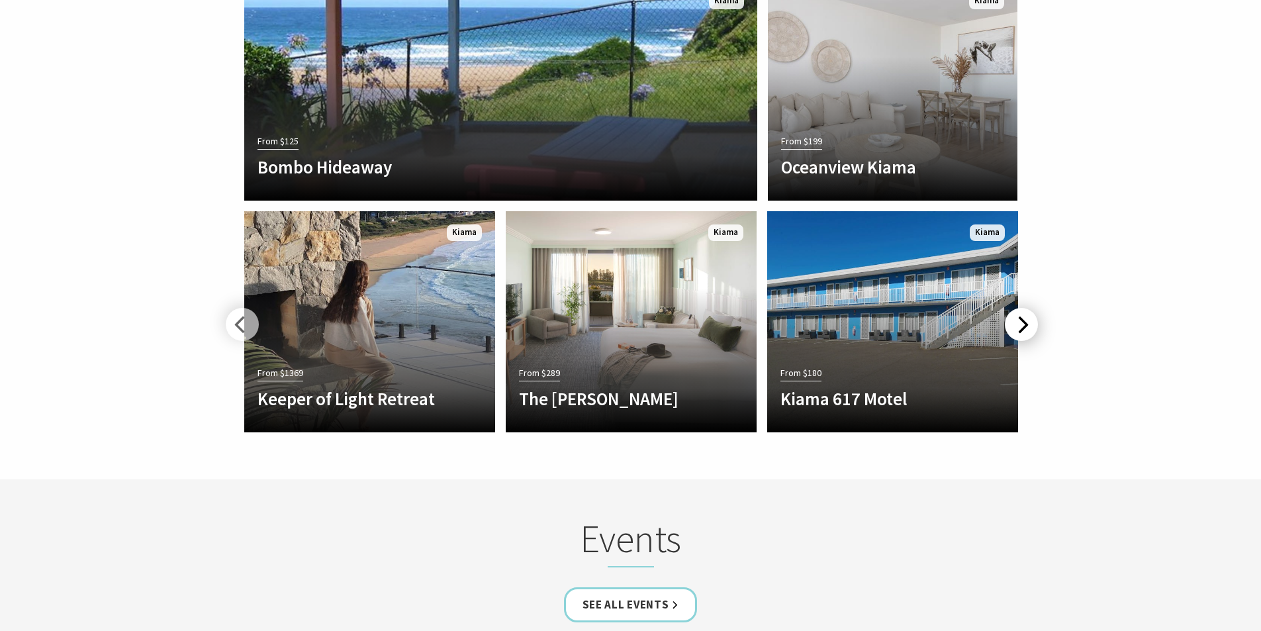
click at [1021, 308] on div at bounding box center [1021, 324] width 33 height 33
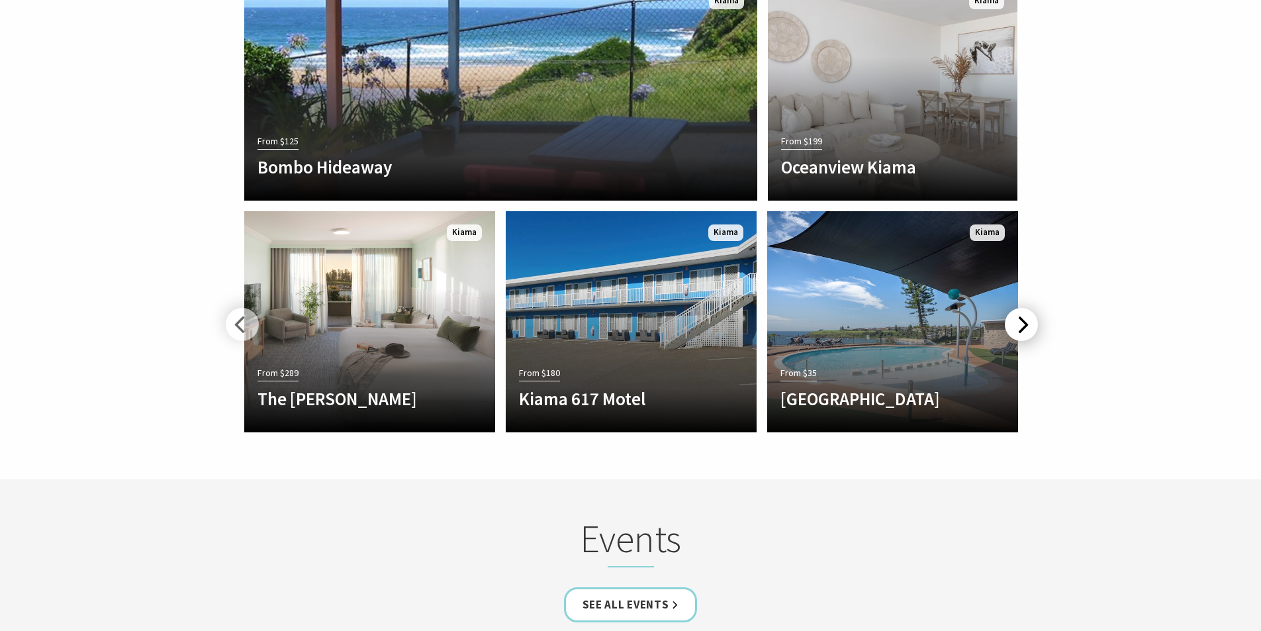
click at [1020, 308] on div at bounding box center [1021, 324] width 33 height 33
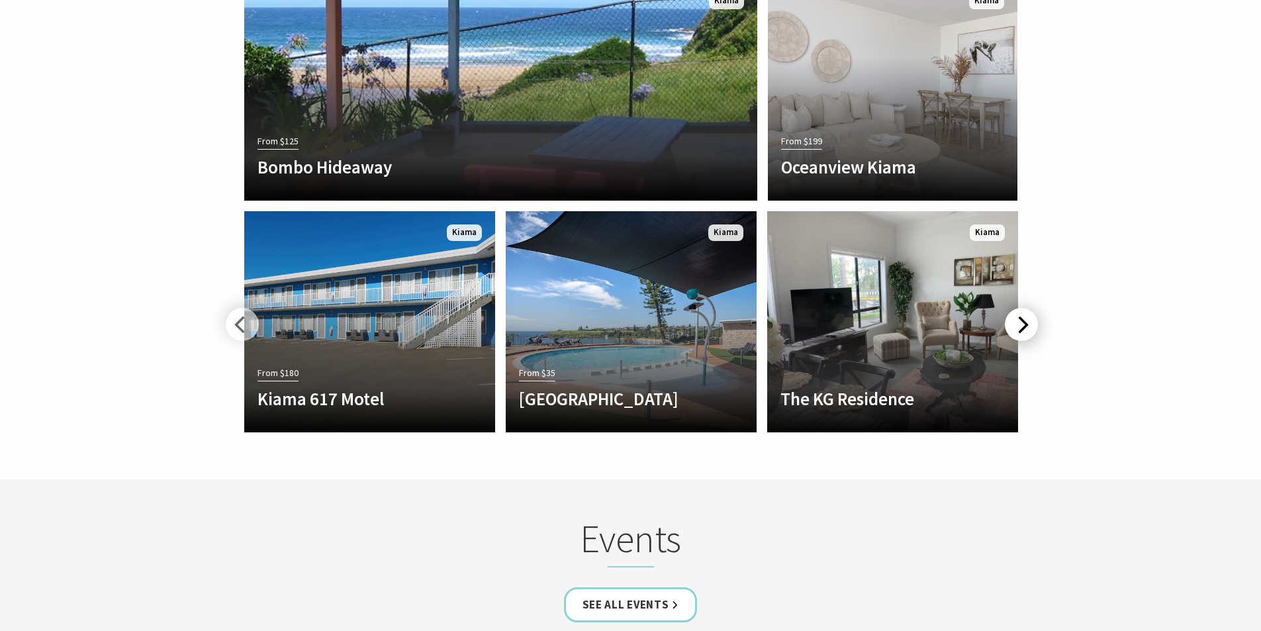
click at [1020, 308] on div at bounding box center [1021, 324] width 33 height 33
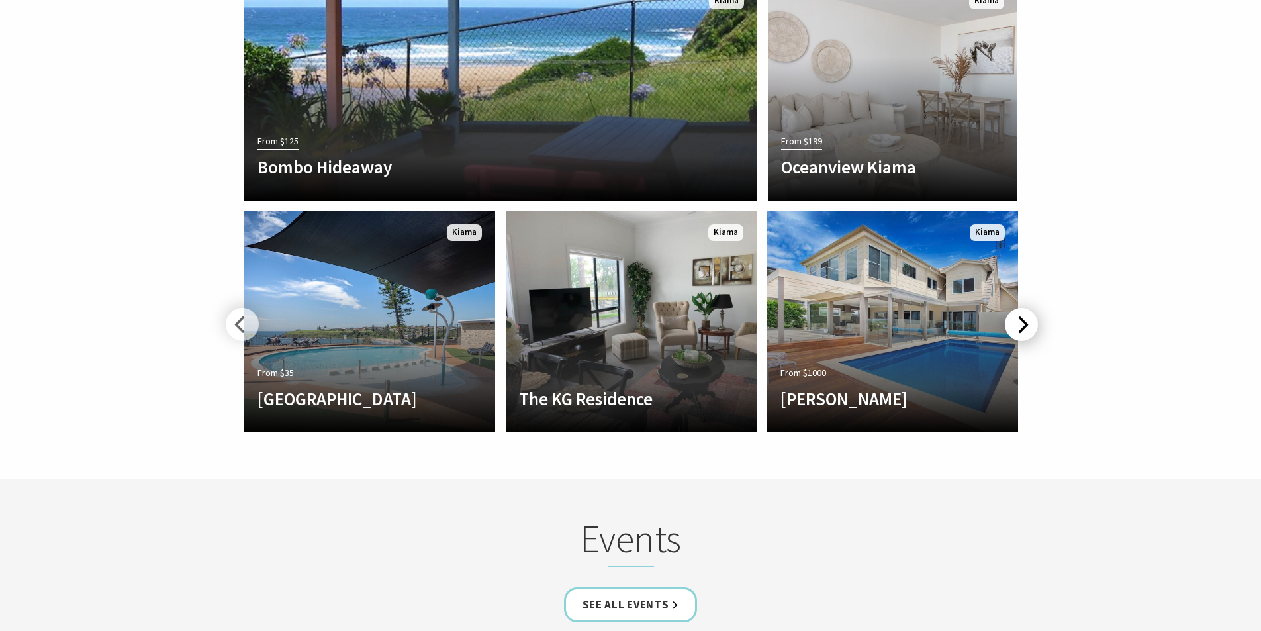
click at [1018, 308] on div at bounding box center [1021, 324] width 33 height 33
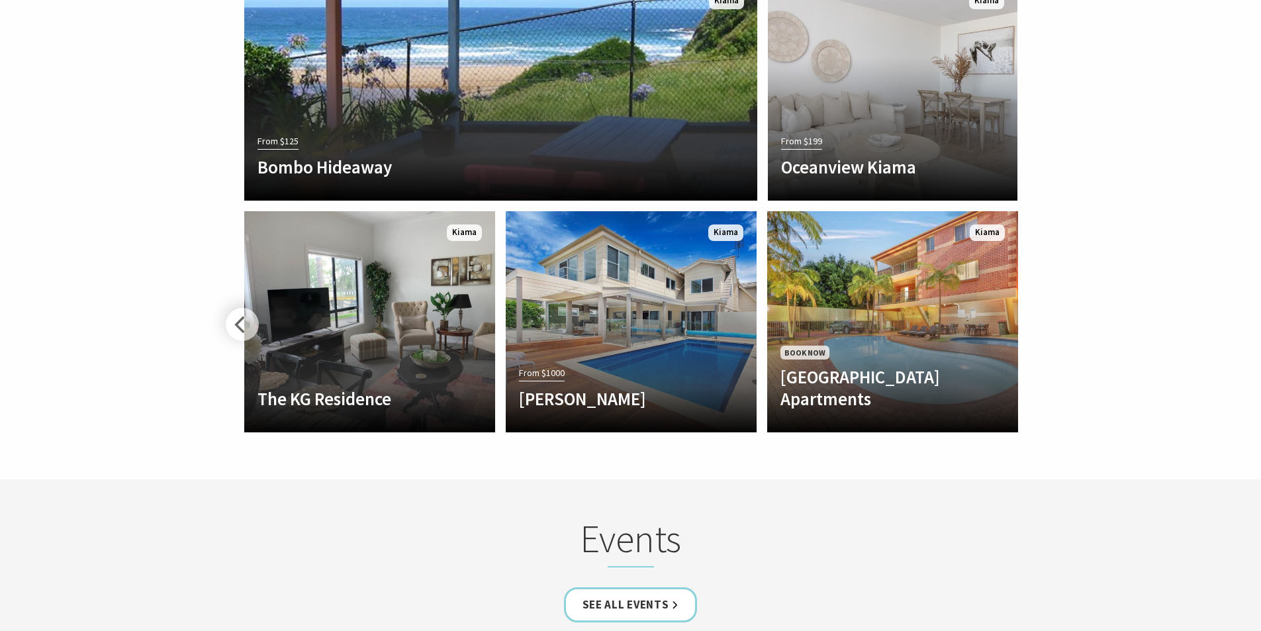
click at [1018, 295] on div "Another Image Used Book Now Terralong Terrace Apartments Terralong Terrace Serv…" at bounding box center [893, 322] width 262 height 232
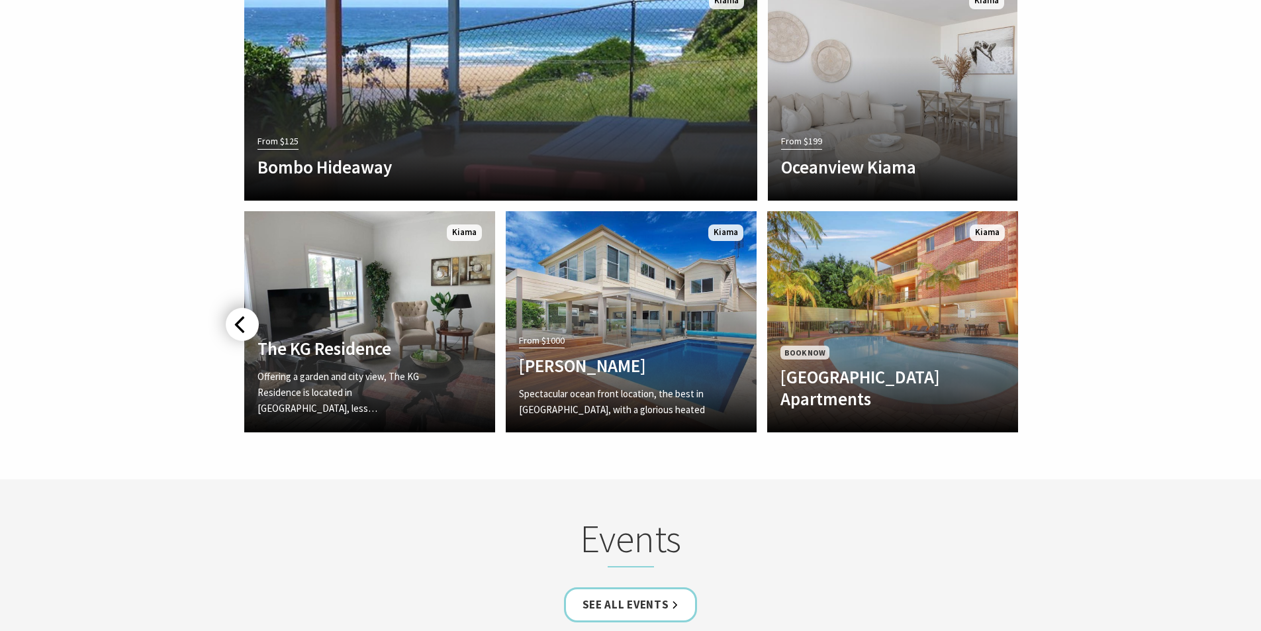
click at [248, 308] on div at bounding box center [242, 324] width 33 height 33
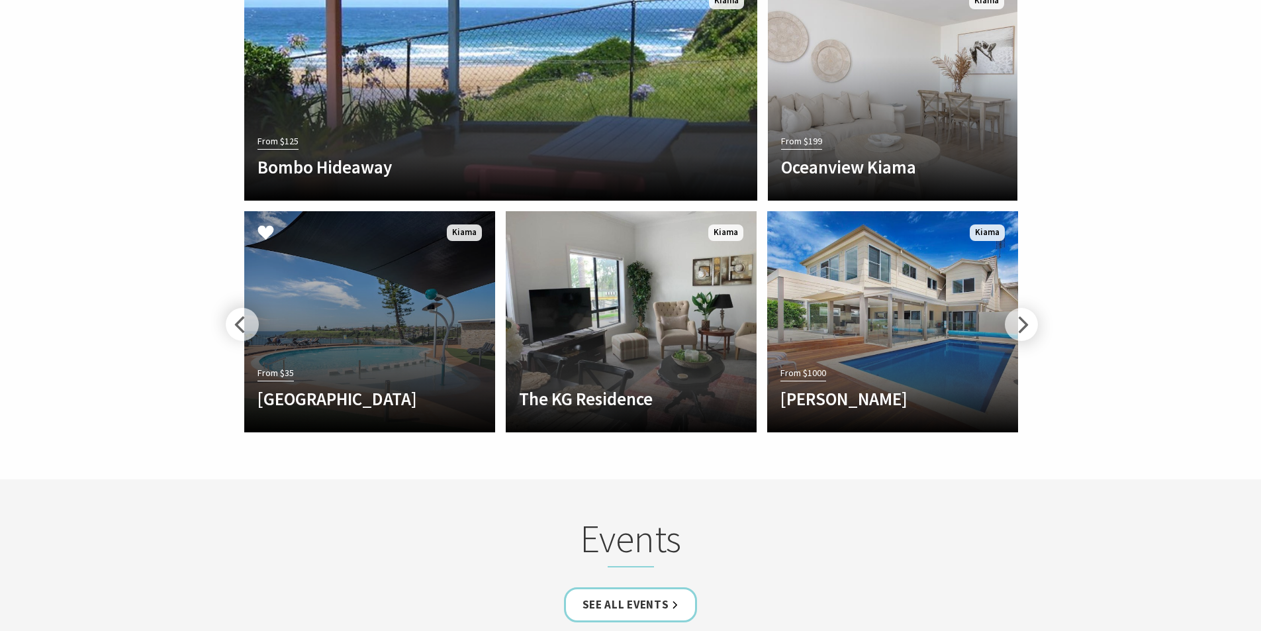
click at [256, 308] on div at bounding box center [242, 324] width 33 height 33
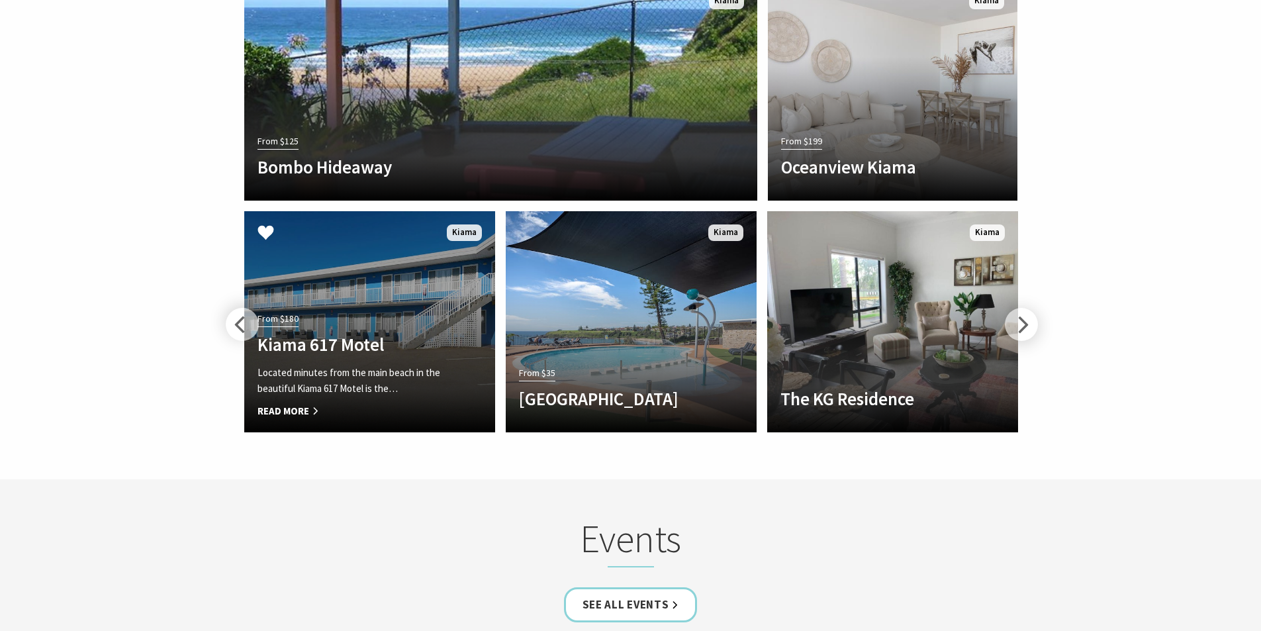
click at [262, 311] on span "From $180" at bounding box center [278, 318] width 41 height 15
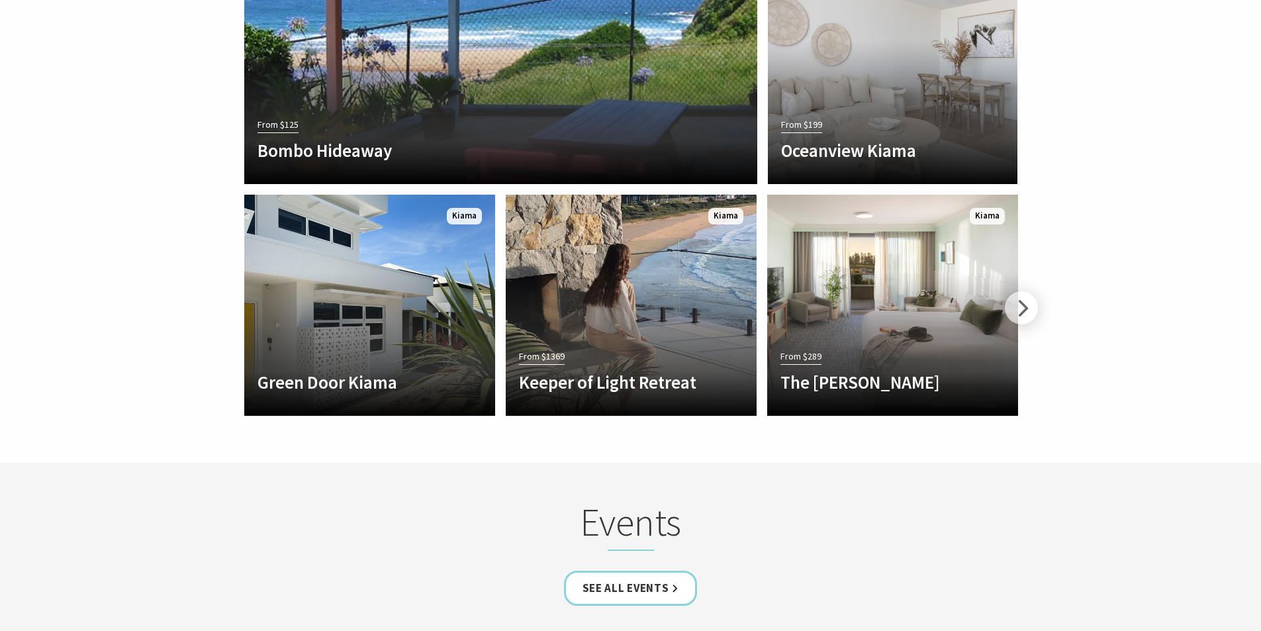
scroll to position [3049, 0]
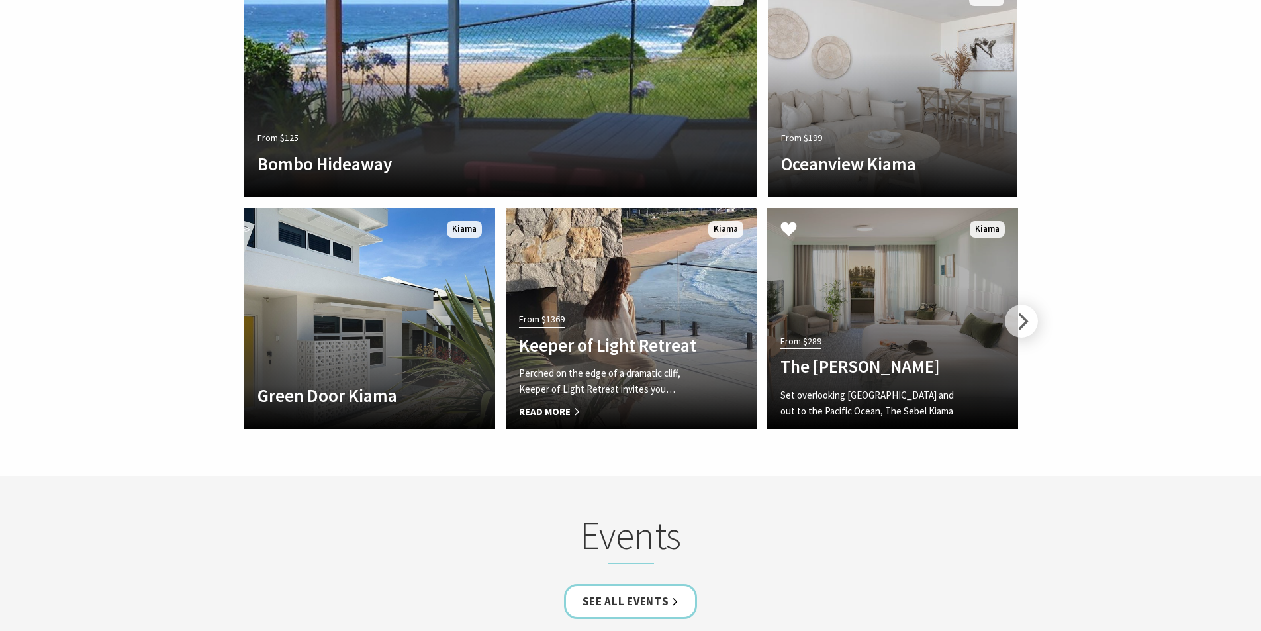
click at [819, 286] on link "From $289 The Sebel Kiama Set overlooking Kiama Harbour and out to the Pacific …" at bounding box center [892, 318] width 251 height 221
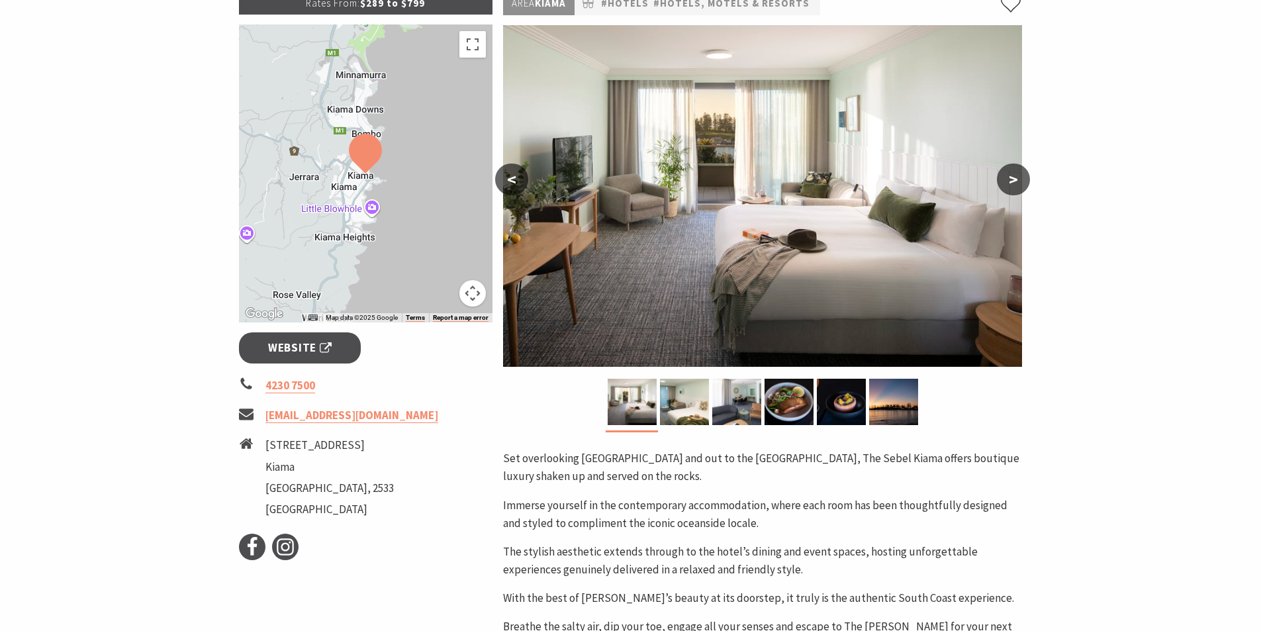
scroll to position [132, 0]
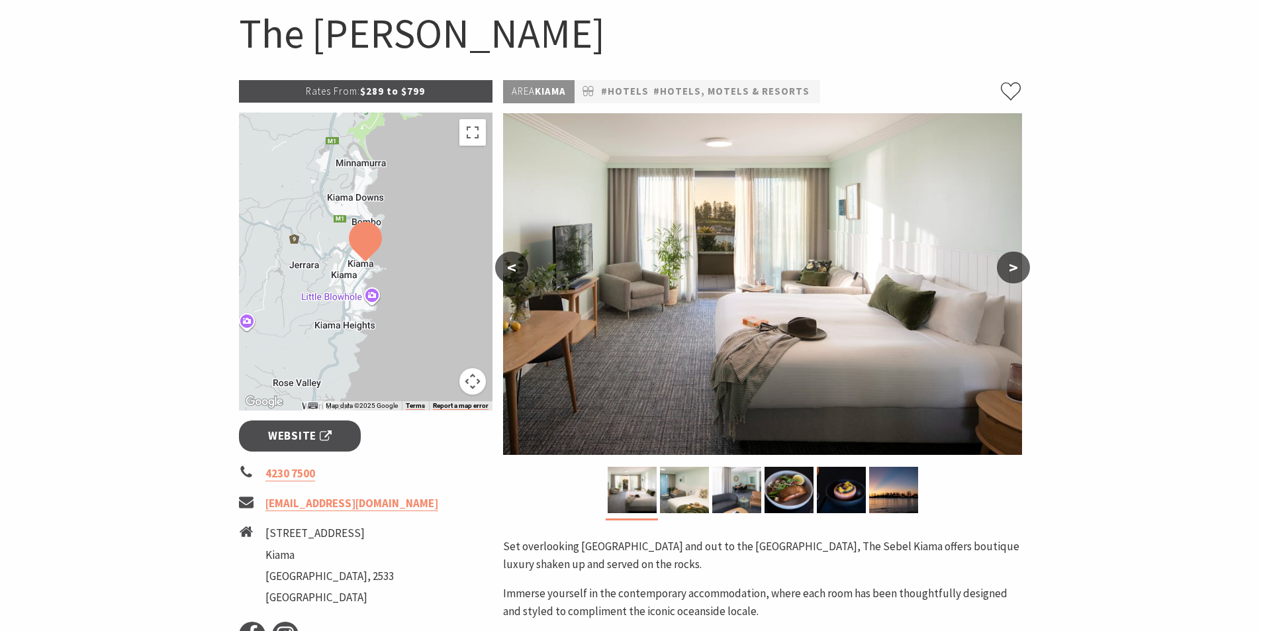
click at [1006, 259] on button ">" at bounding box center [1013, 268] width 33 height 32
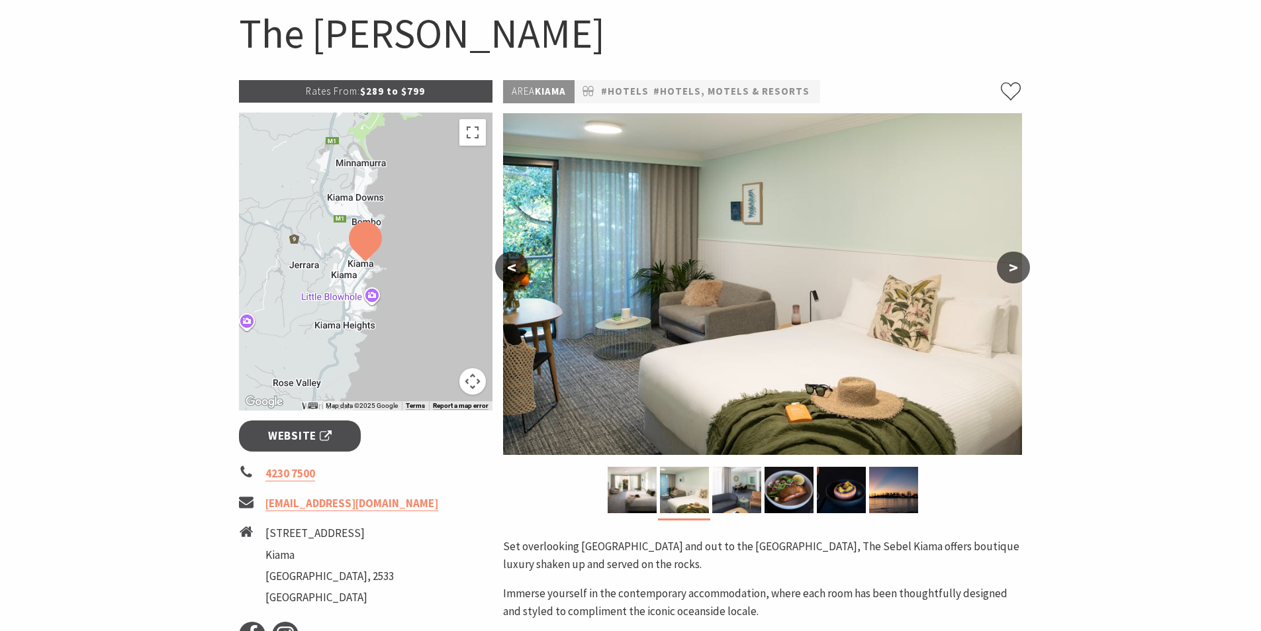
click at [1008, 261] on button ">" at bounding box center [1013, 268] width 33 height 32
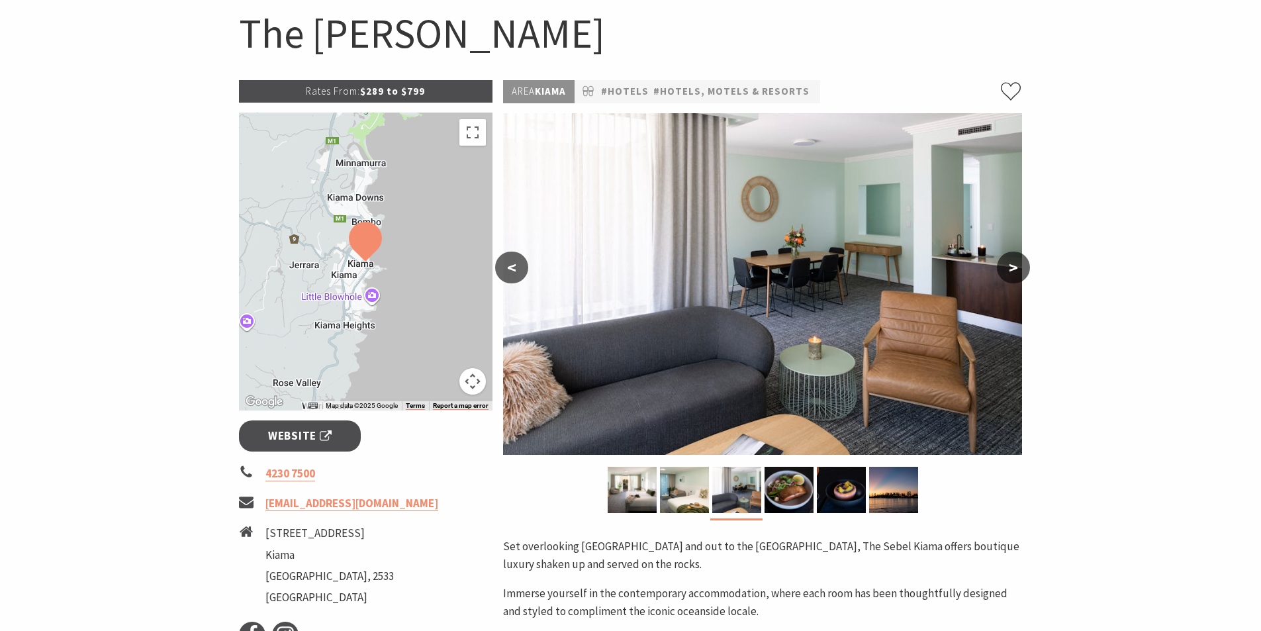
click at [1008, 261] on button ">" at bounding box center [1013, 268] width 33 height 32
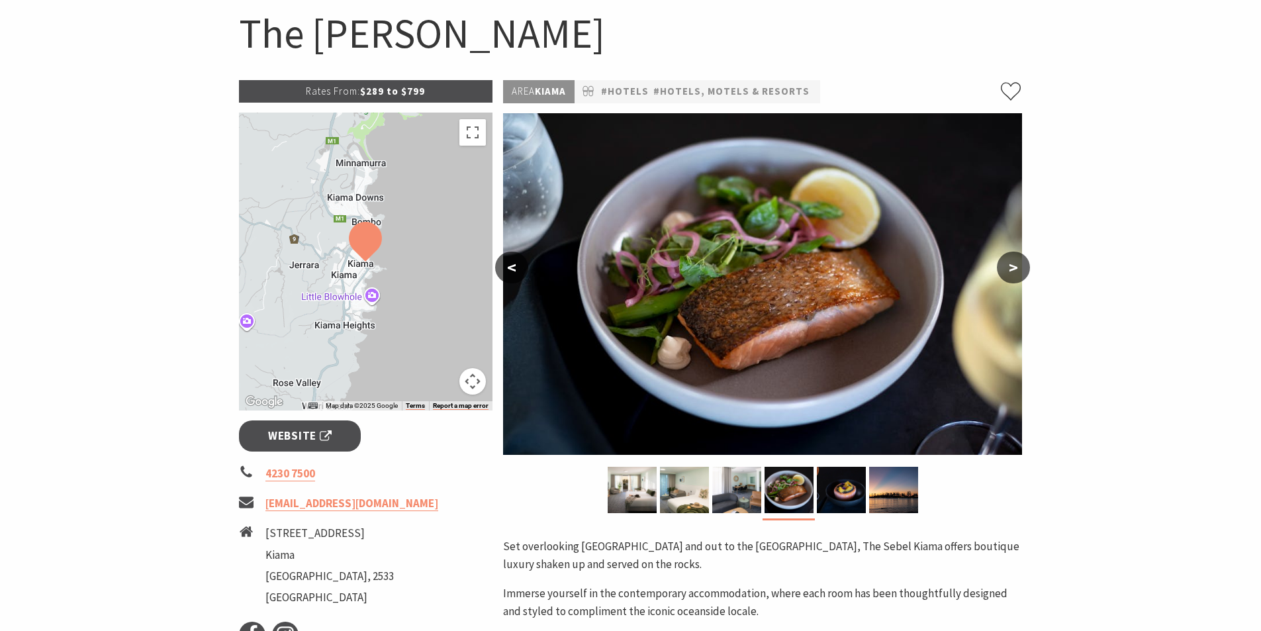
click at [1007, 262] on button ">" at bounding box center [1013, 268] width 33 height 32
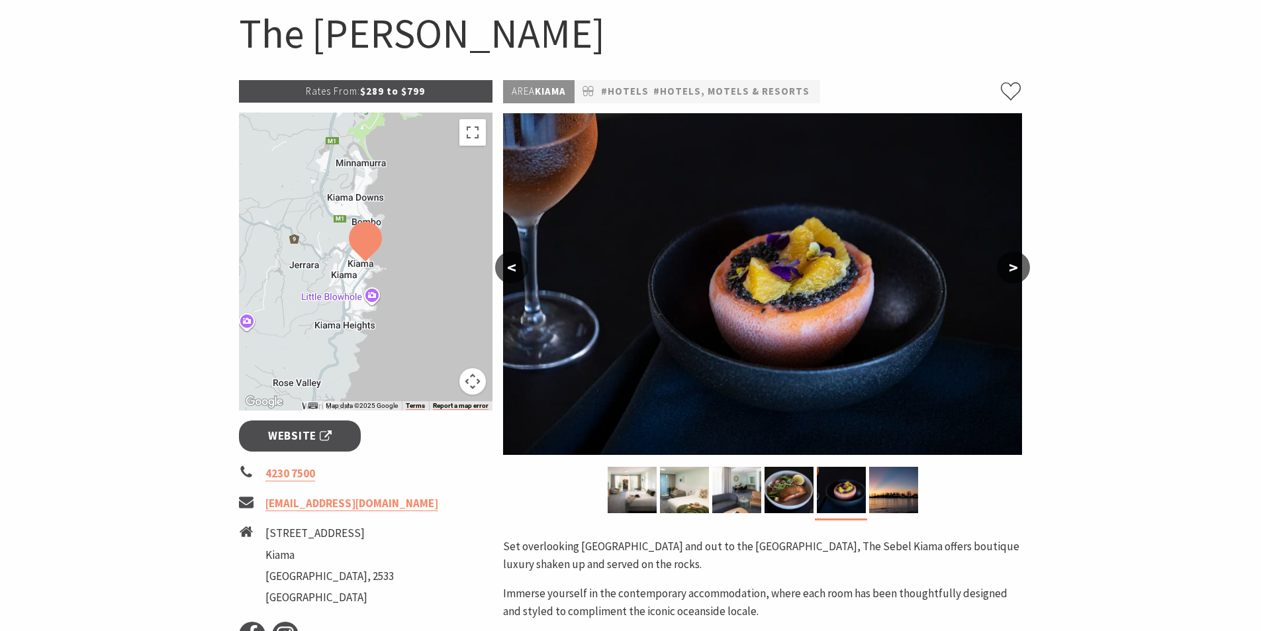
click at [1007, 262] on button ">" at bounding box center [1013, 268] width 33 height 32
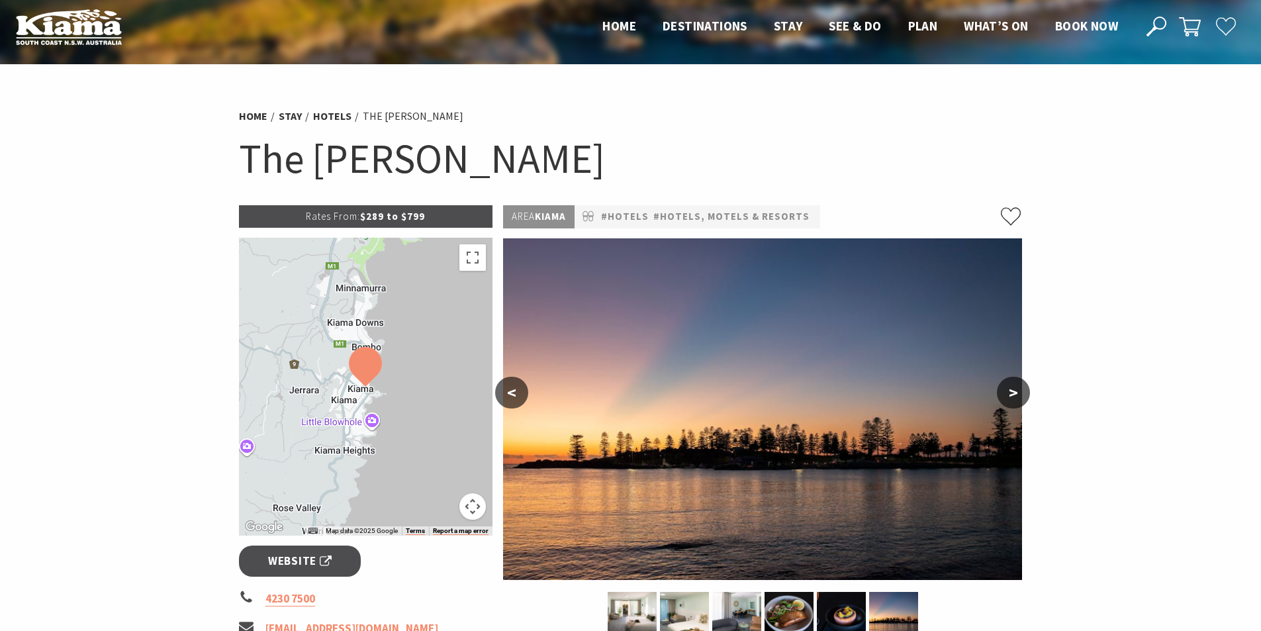
scroll to position [0, 0]
